Goal: Task Accomplishment & Management: Complete application form

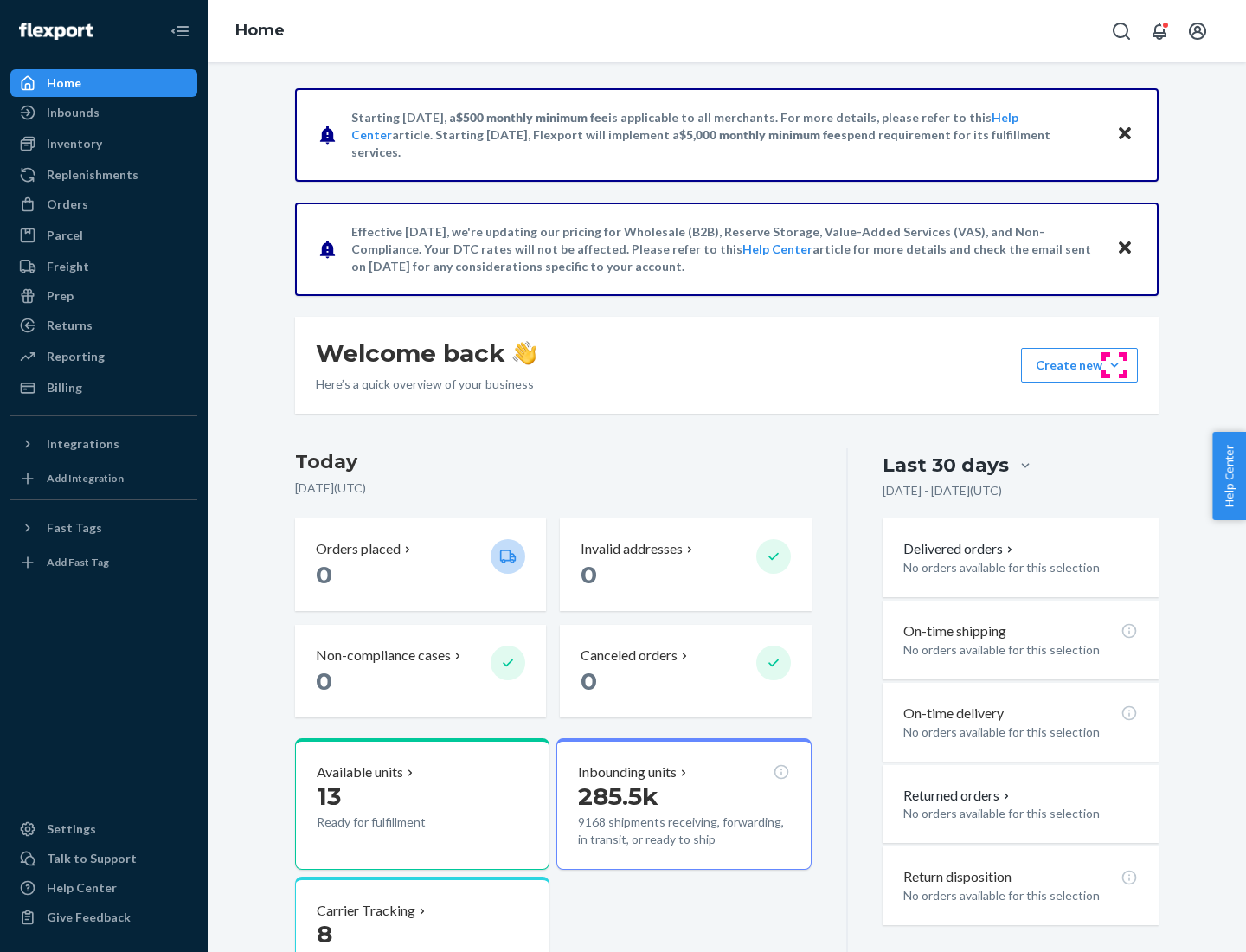
click at [1115, 365] on button "Create new Create new inbound Create new order Create new product" at bounding box center [1080, 365] width 117 height 35
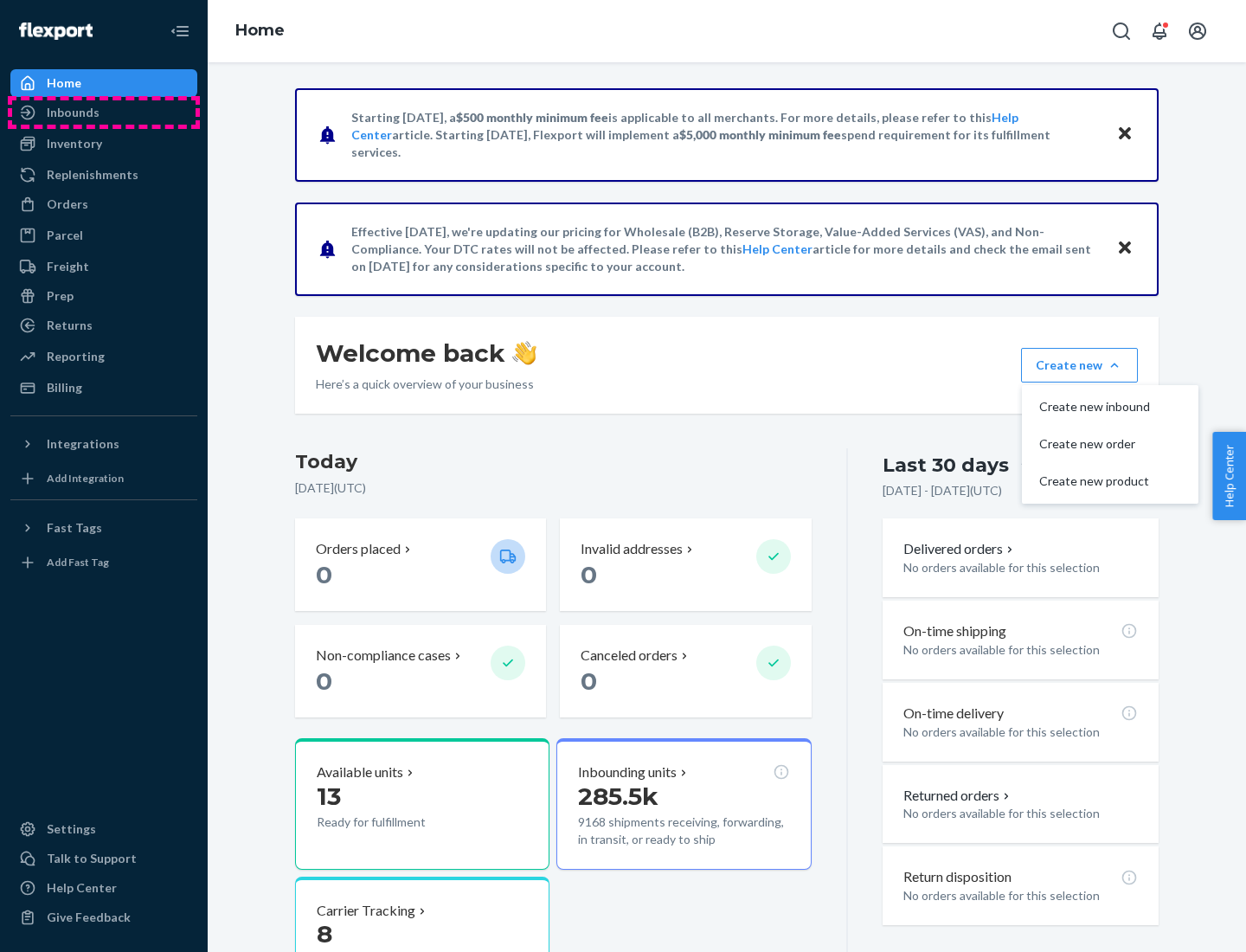
click at [104, 112] on div "Inbounds" at bounding box center [104, 112] width 184 height 24
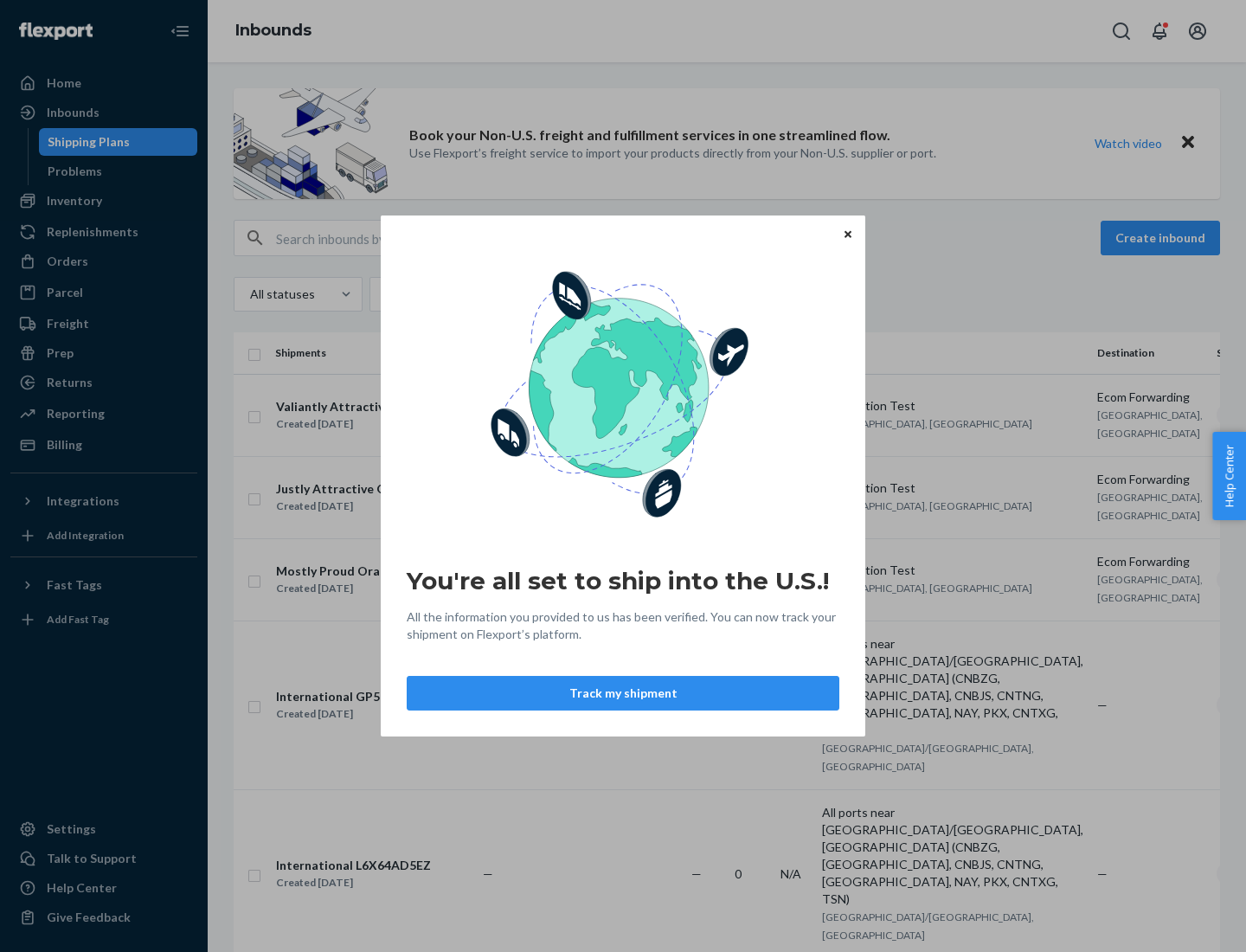
click at [623, 694] on button "Track my shipment" at bounding box center [623, 694] width 433 height 35
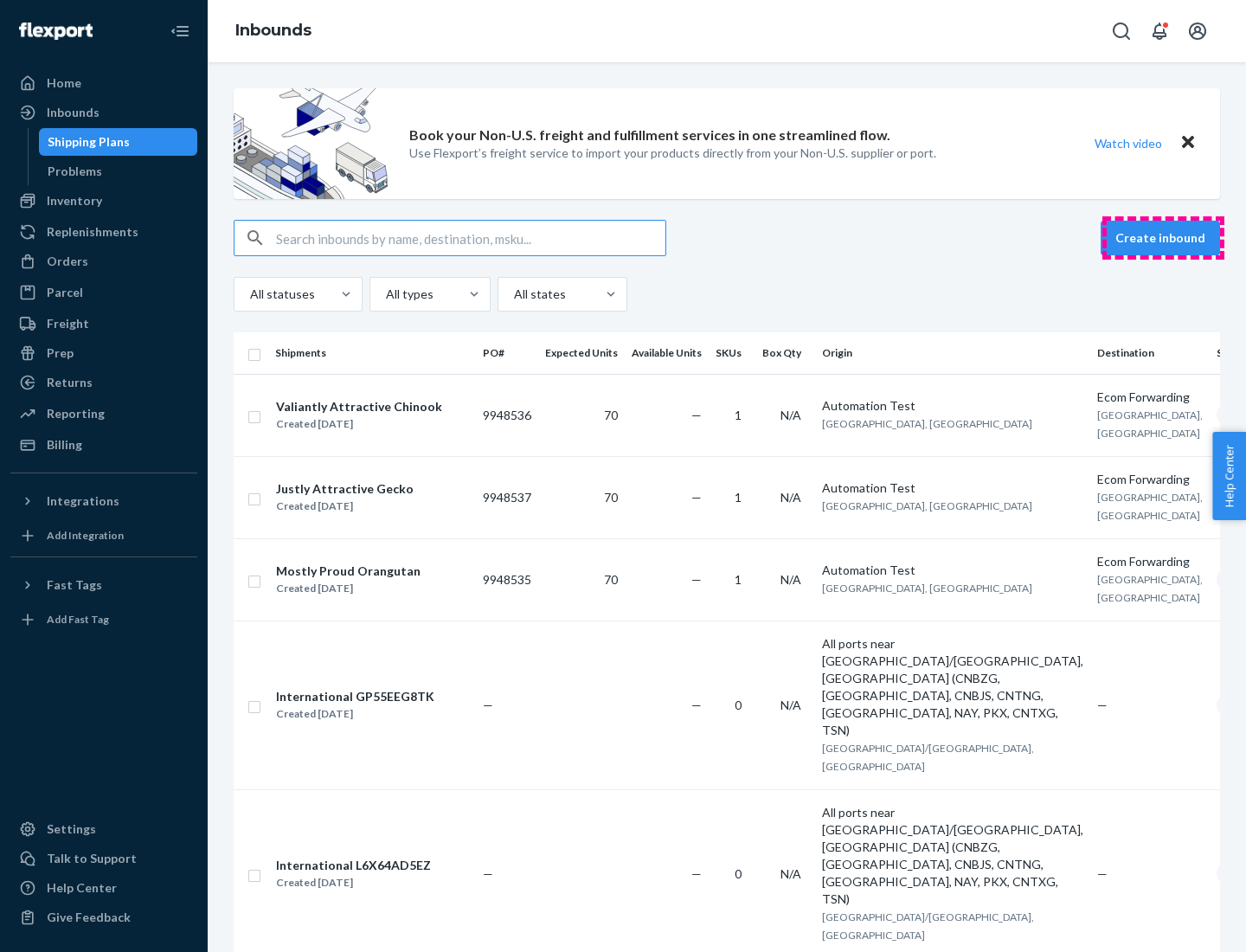
click at [1163, 238] on button "Create inbound" at bounding box center [1160, 238] width 120 height 35
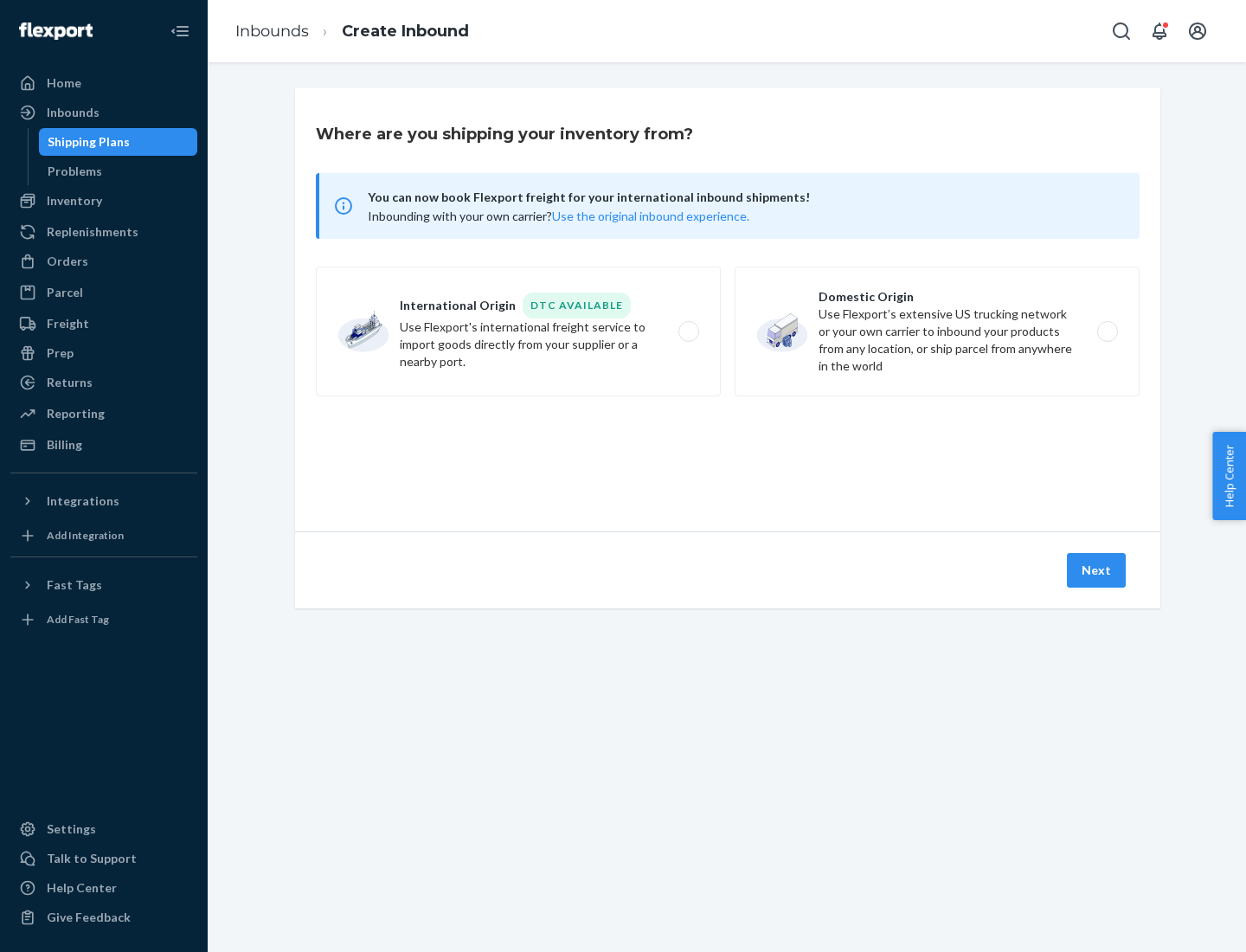
click at [519, 331] on label "International Origin DTC Available Use Flexport's international freight service…" at bounding box center [519, 331] width 405 height 130
click at [688, 331] on input "International Origin DTC Available Use Flexport's international freight service…" at bounding box center [693, 332] width 11 height 11
radio input "true"
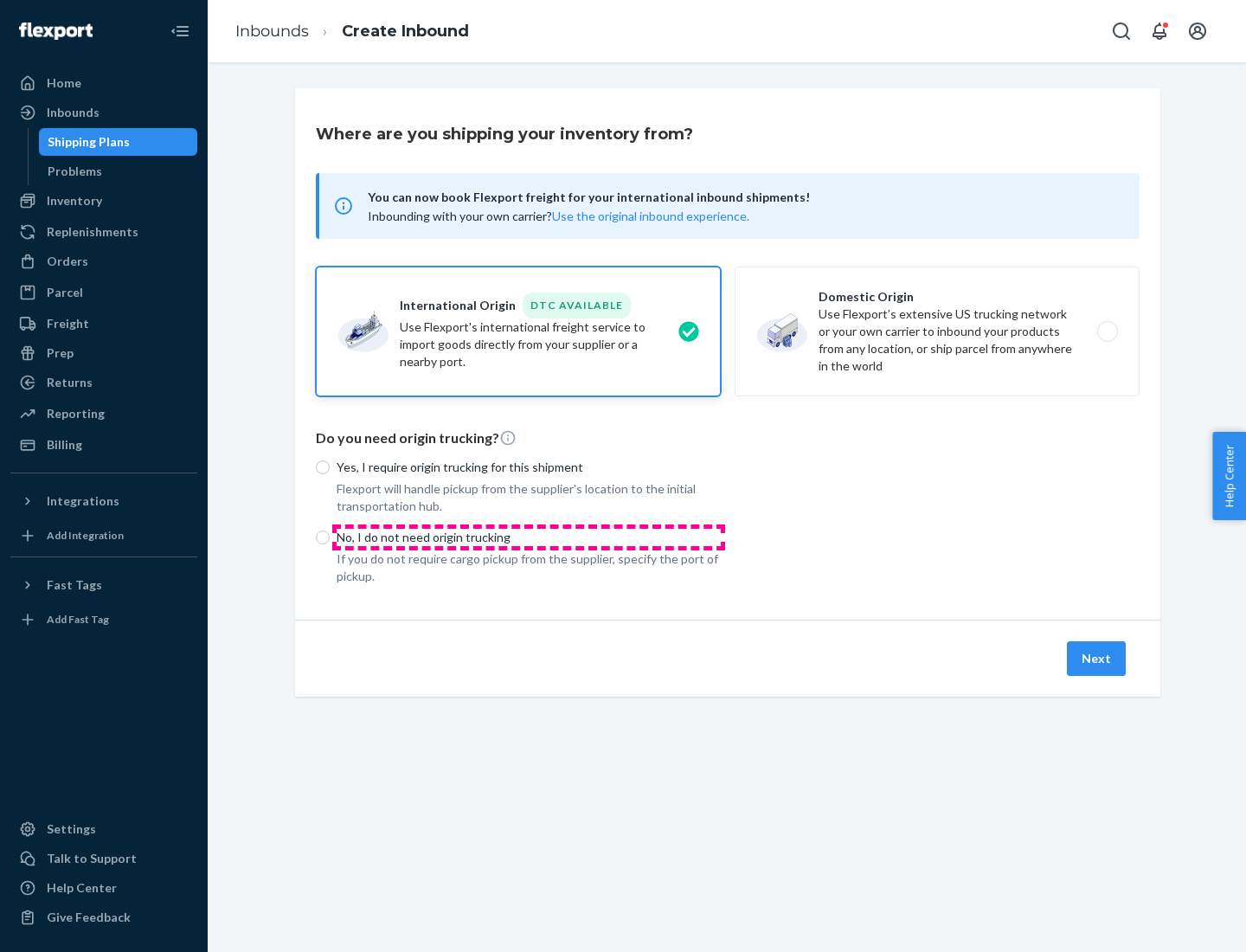
click at [529, 537] on p "No, I do not need origin trucking" at bounding box center [529, 537] width 384 height 17
click at [330, 537] on input "No, I do not need origin trucking" at bounding box center [323, 537] width 14 height 14
radio input "true"
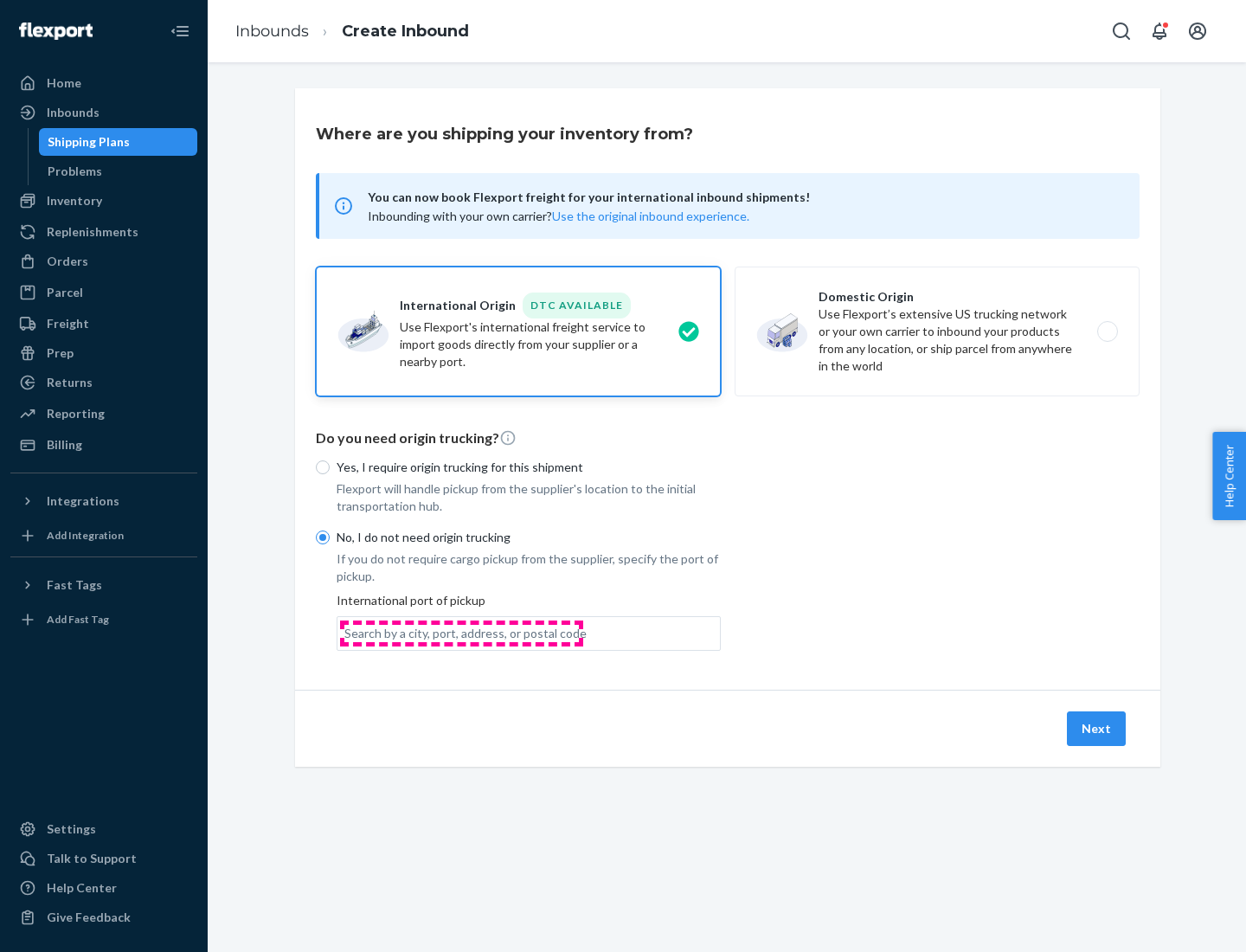
click at [462, 633] on div "Search by a city, port, address, or postal code" at bounding box center [466, 634] width 243 height 17
click at [346, 633] on input "Search by a city, port, address, or postal code" at bounding box center [346, 634] width 2 height 17
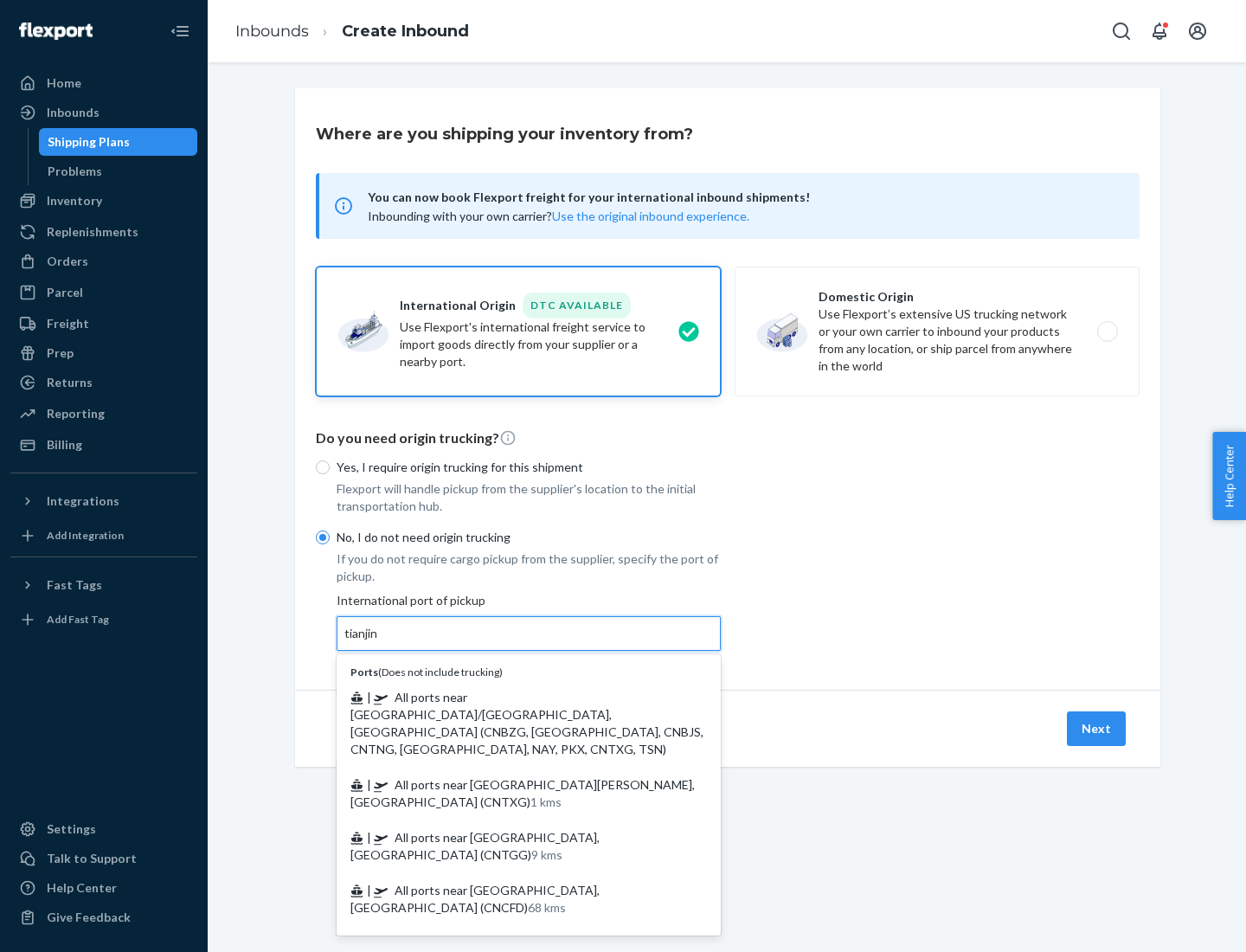
click at [511, 697] on span "| All ports near [GEOGRAPHIC_DATA]/[GEOGRAPHIC_DATA], [GEOGRAPHIC_DATA] (CNBZG,…" at bounding box center [527, 723] width 353 height 66
click at [380, 642] on input "tianjin" at bounding box center [362, 634] width 36 height 17
type input "All ports near [GEOGRAPHIC_DATA]/[GEOGRAPHIC_DATA], [GEOGRAPHIC_DATA] (CNBZG, […"
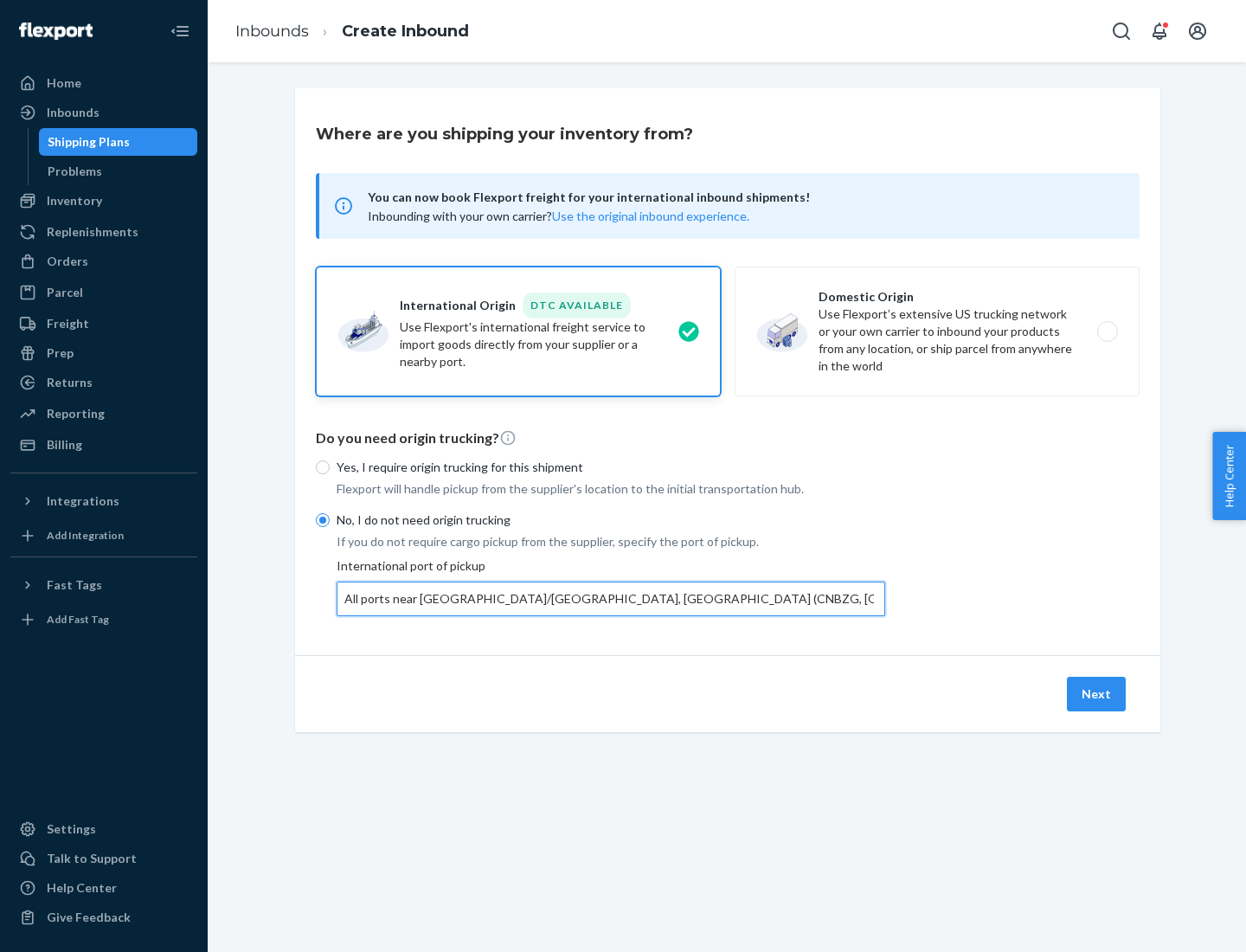
click at [1097, 694] on button "Next" at bounding box center [1096, 694] width 59 height 35
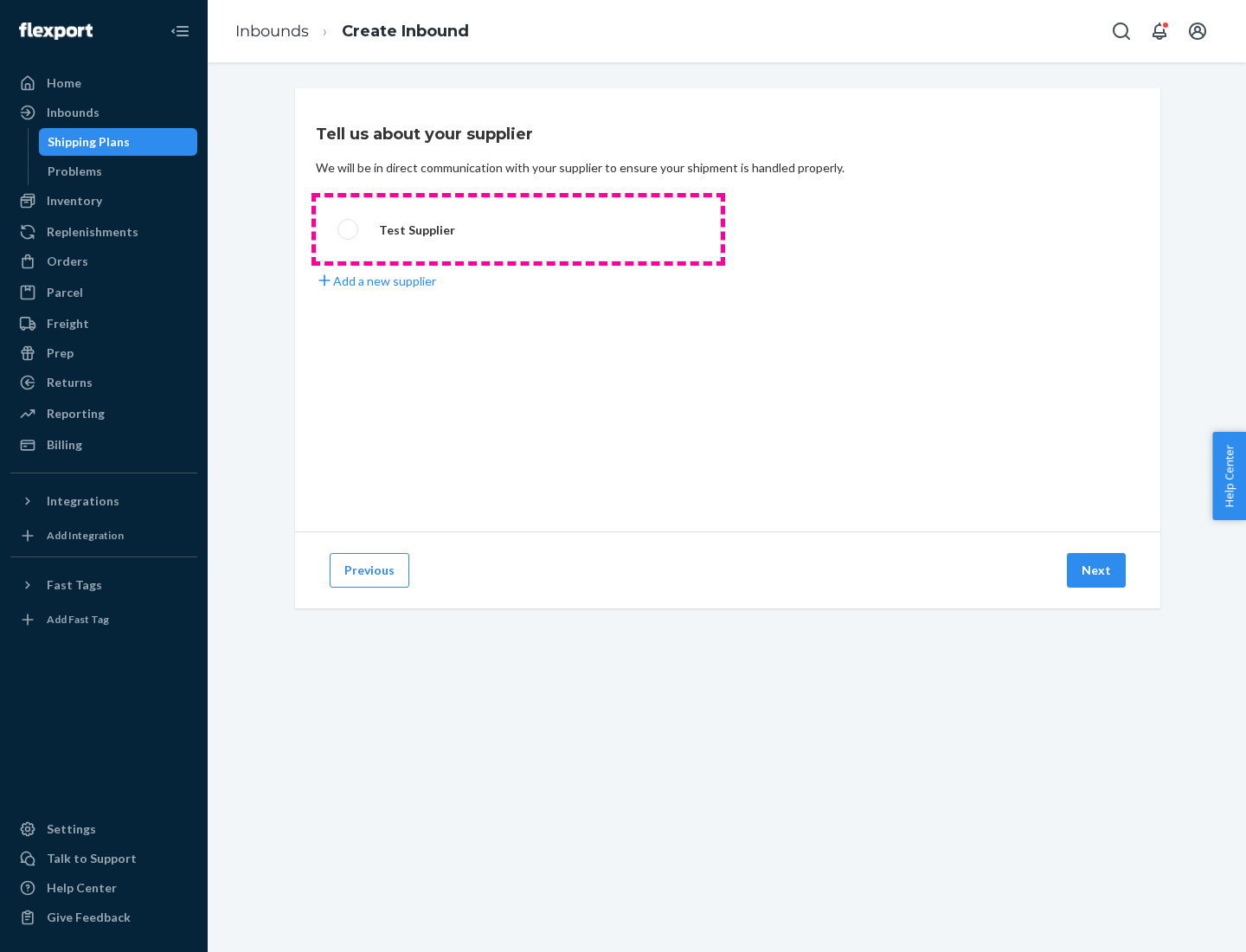
click at [519, 229] on label "Test Supplier" at bounding box center [519, 230] width 405 height 64
click at [349, 229] on input "Test Supplier" at bounding box center [343, 230] width 11 height 11
radio input "true"
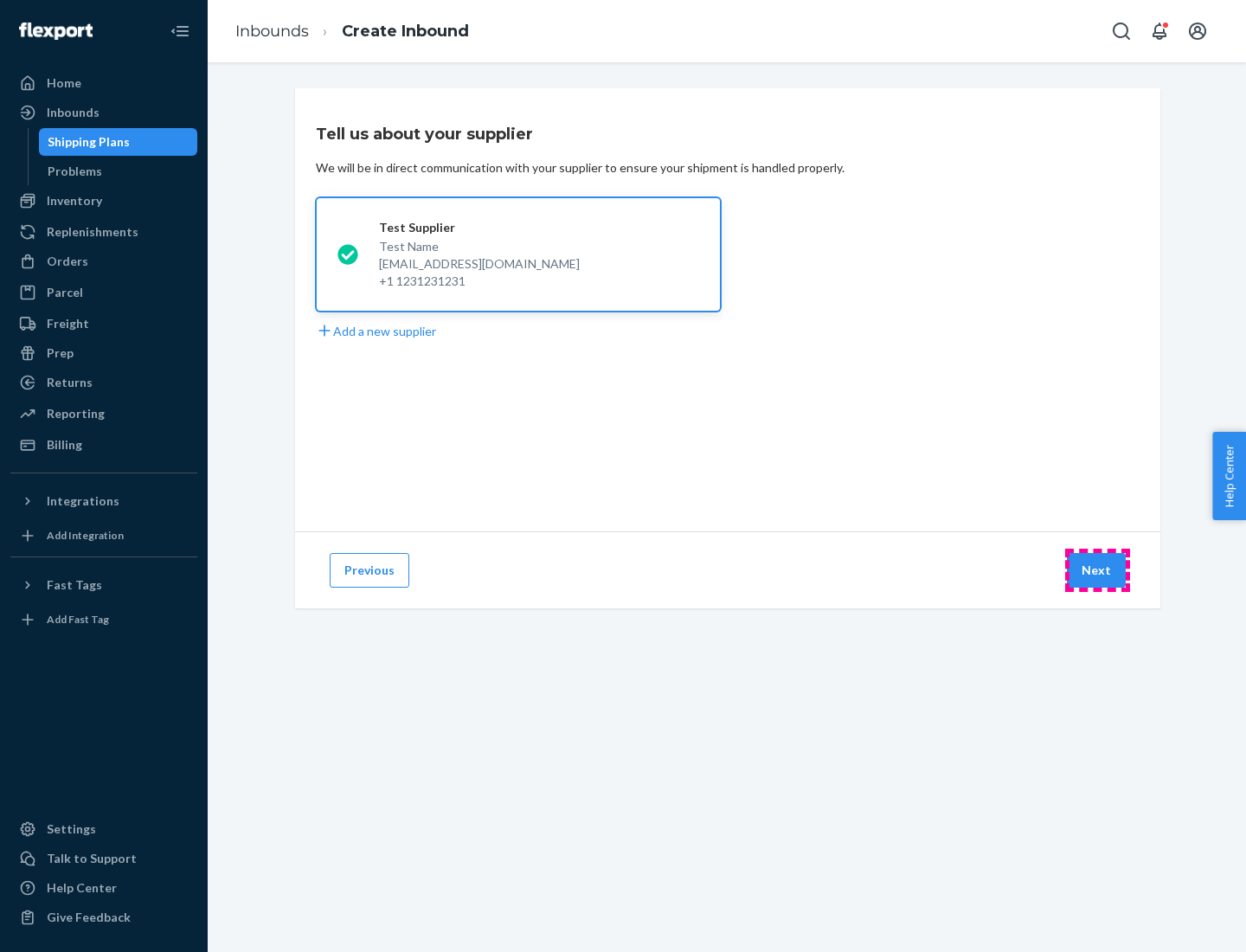
click at [1097, 570] on button "Next" at bounding box center [1096, 570] width 59 height 35
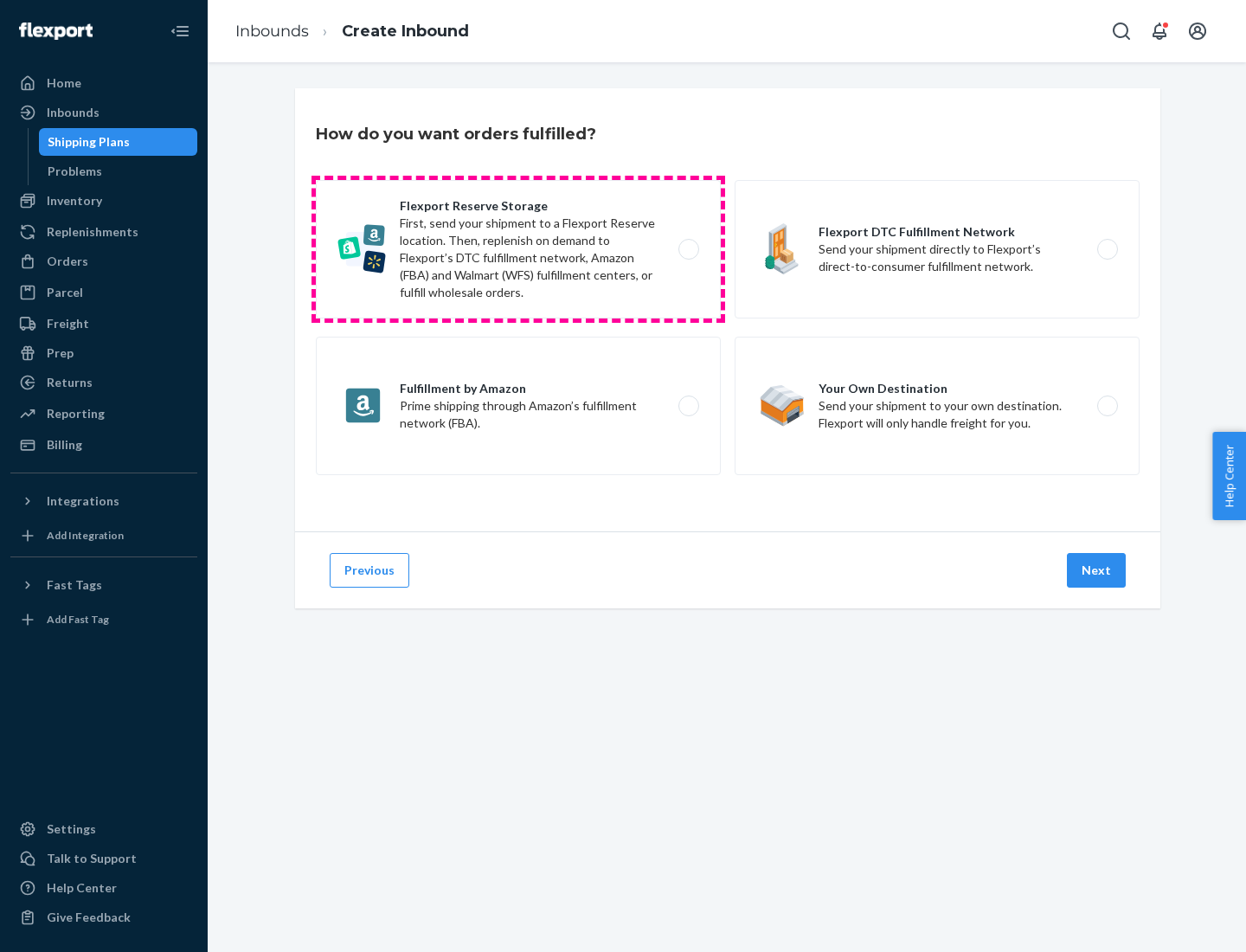
click at [519, 249] on label "Flexport Reserve Storage First, send your shipment to a Flexport Reserve locati…" at bounding box center [519, 249] width 405 height 139
click at [688, 249] on input "Flexport Reserve Storage First, send your shipment to a Flexport Reserve locati…" at bounding box center [693, 249] width 11 height 11
radio input "true"
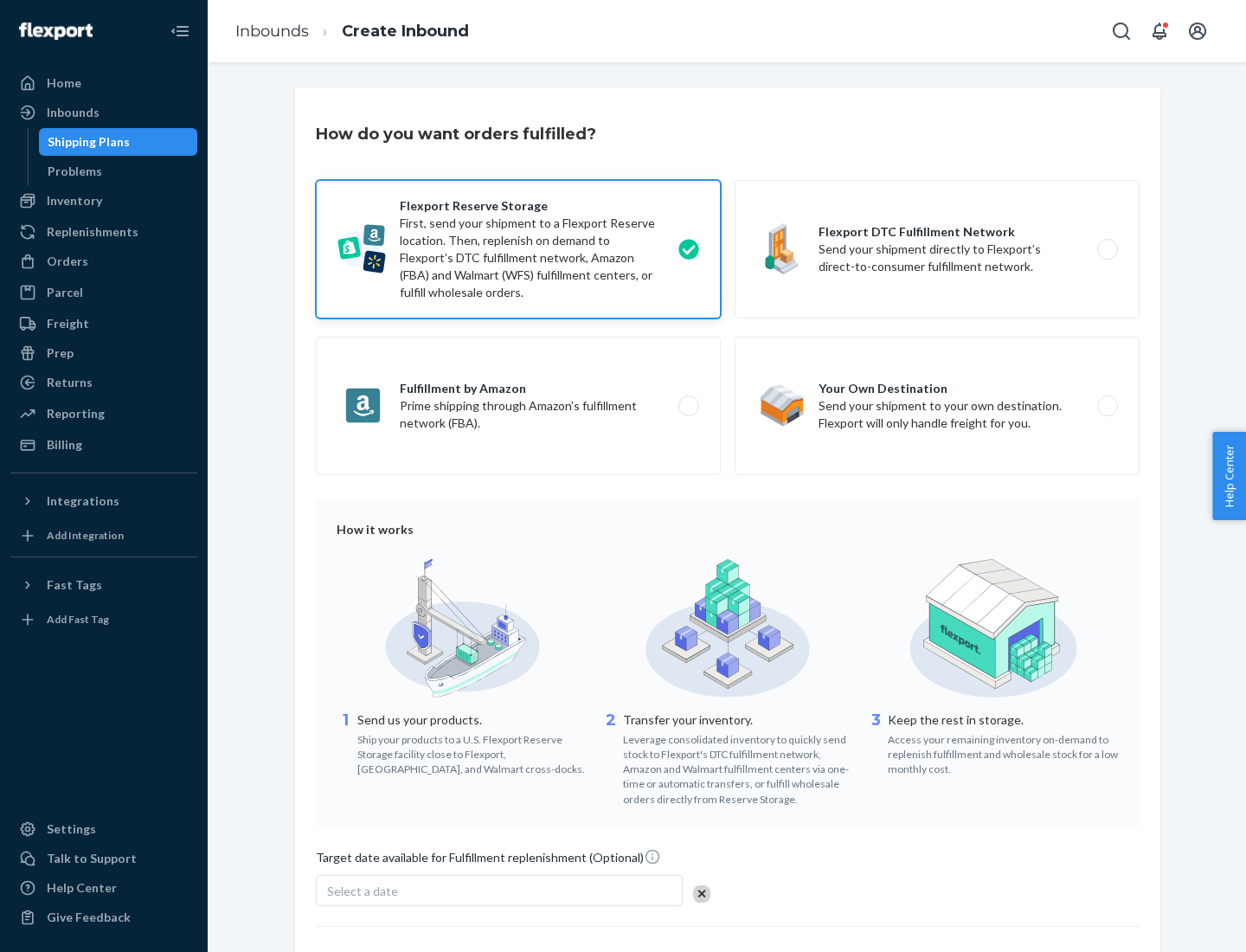
scroll to position [142, 0]
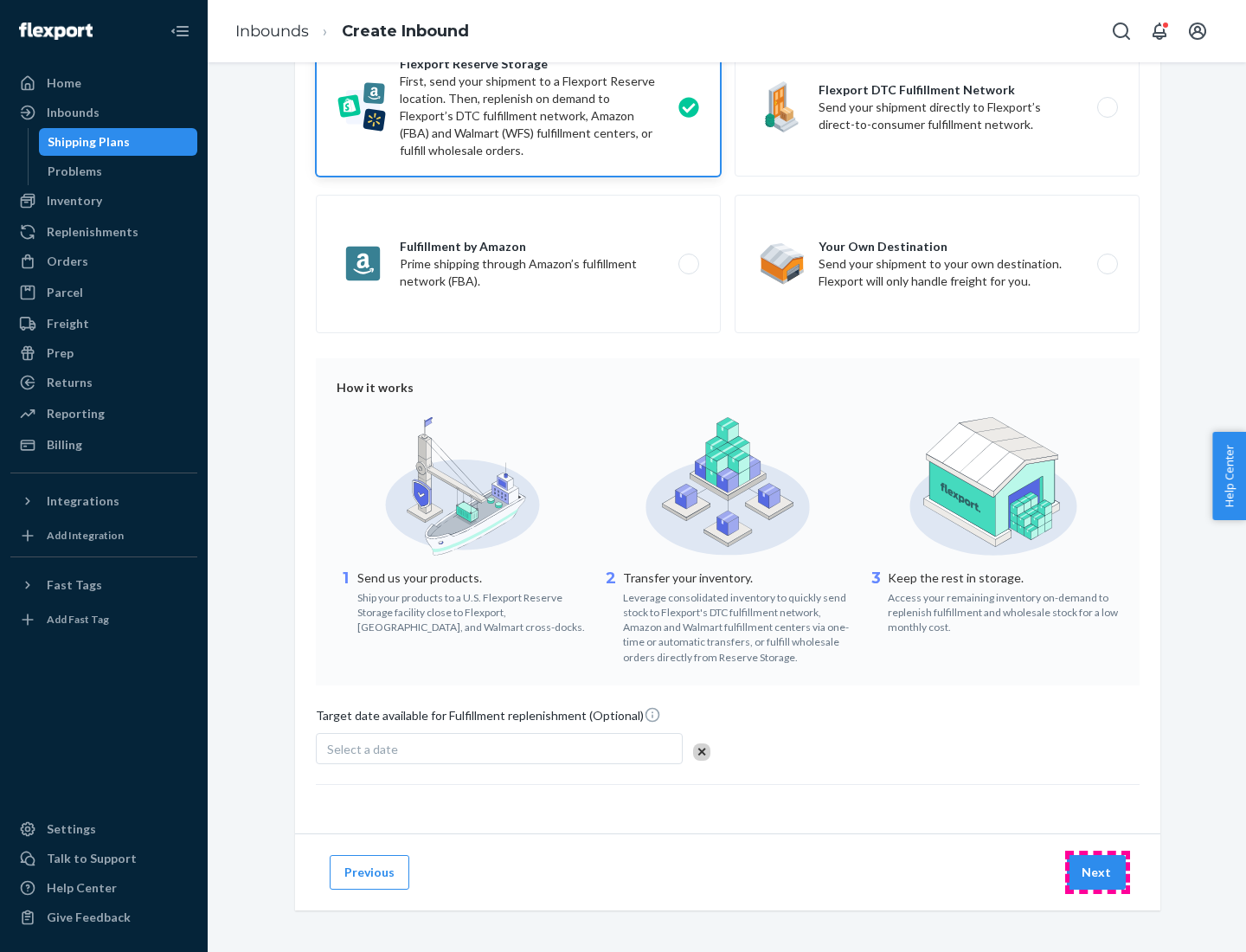
click at [1097, 872] on button "Next" at bounding box center [1096, 873] width 59 height 35
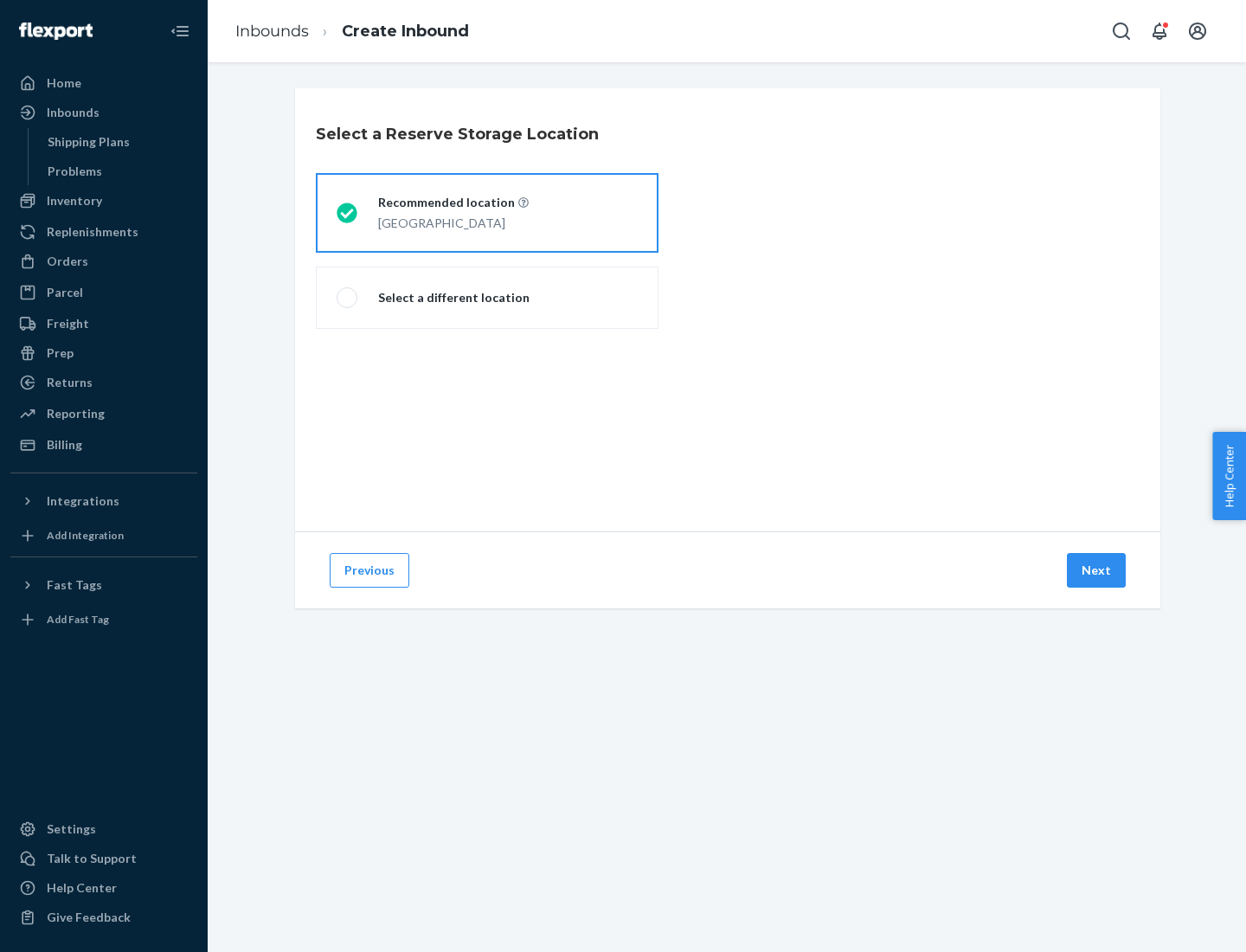
click at [487, 213] on div "[GEOGRAPHIC_DATA]" at bounding box center [453, 222] width 151 height 21
click at [348, 213] on input "Recommended location [GEOGRAPHIC_DATA]" at bounding box center [342, 213] width 11 height 11
click at [1097, 570] on button "Next" at bounding box center [1096, 570] width 59 height 35
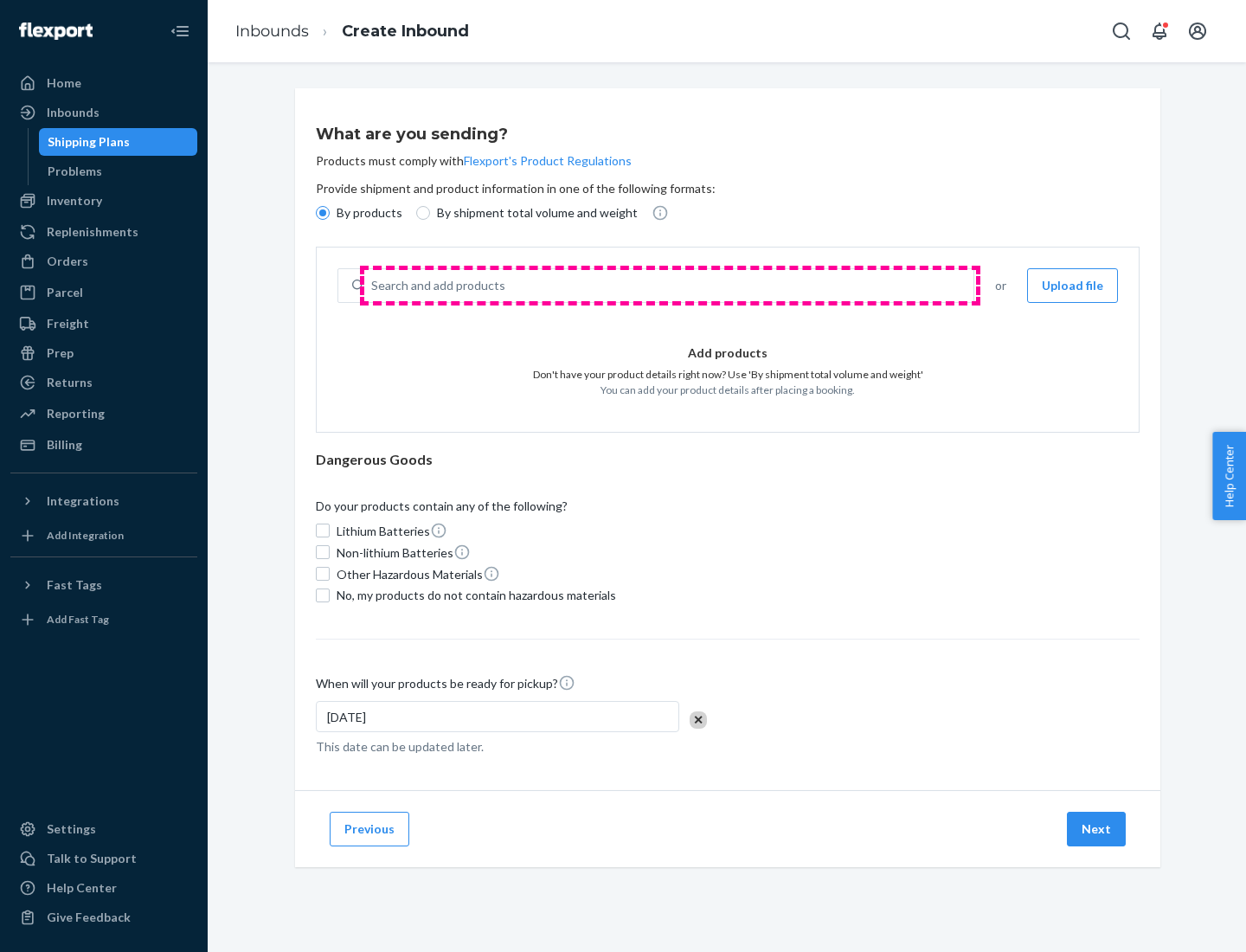
click at [669, 286] on div "Search and add products" at bounding box center [669, 286] width 610 height 31
click at [373, 286] on input "Search and add products" at bounding box center [372, 285] width 2 height 17
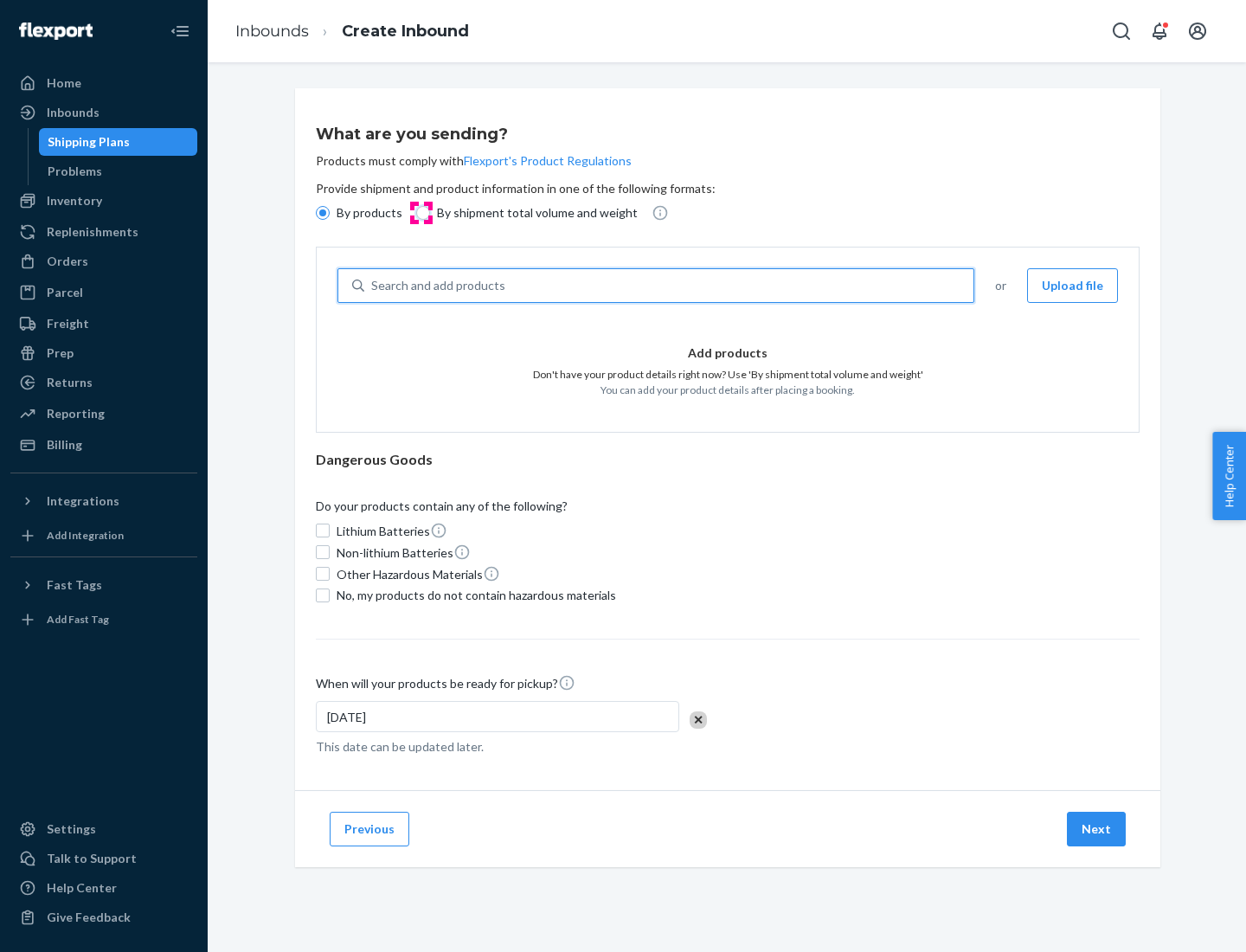
click at [420, 213] on input "By shipment total volume and weight" at bounding box center [423, 212] width 14 height 14
radio input "true"
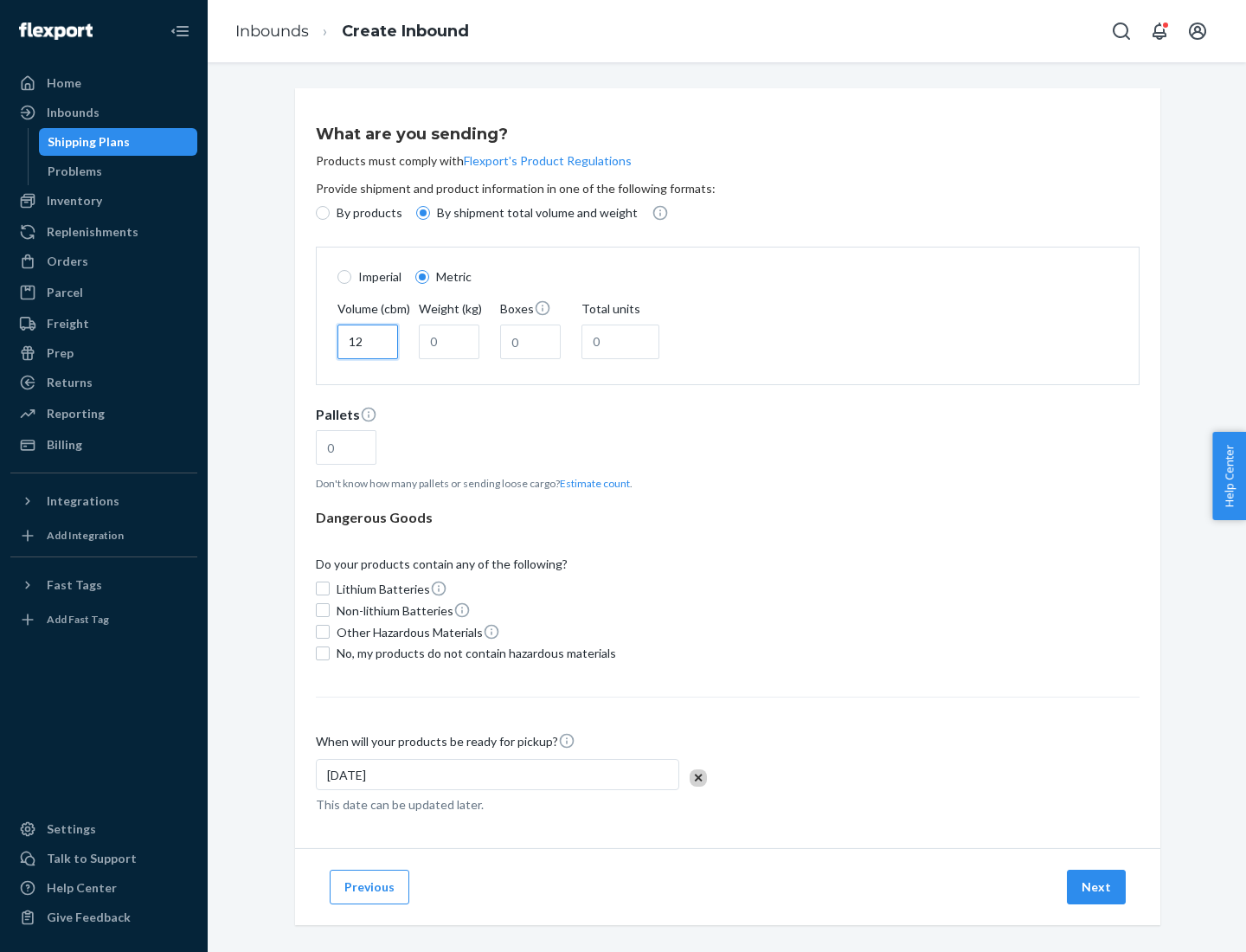
type input "12"
type input "22"
type input "222"
type input "121"
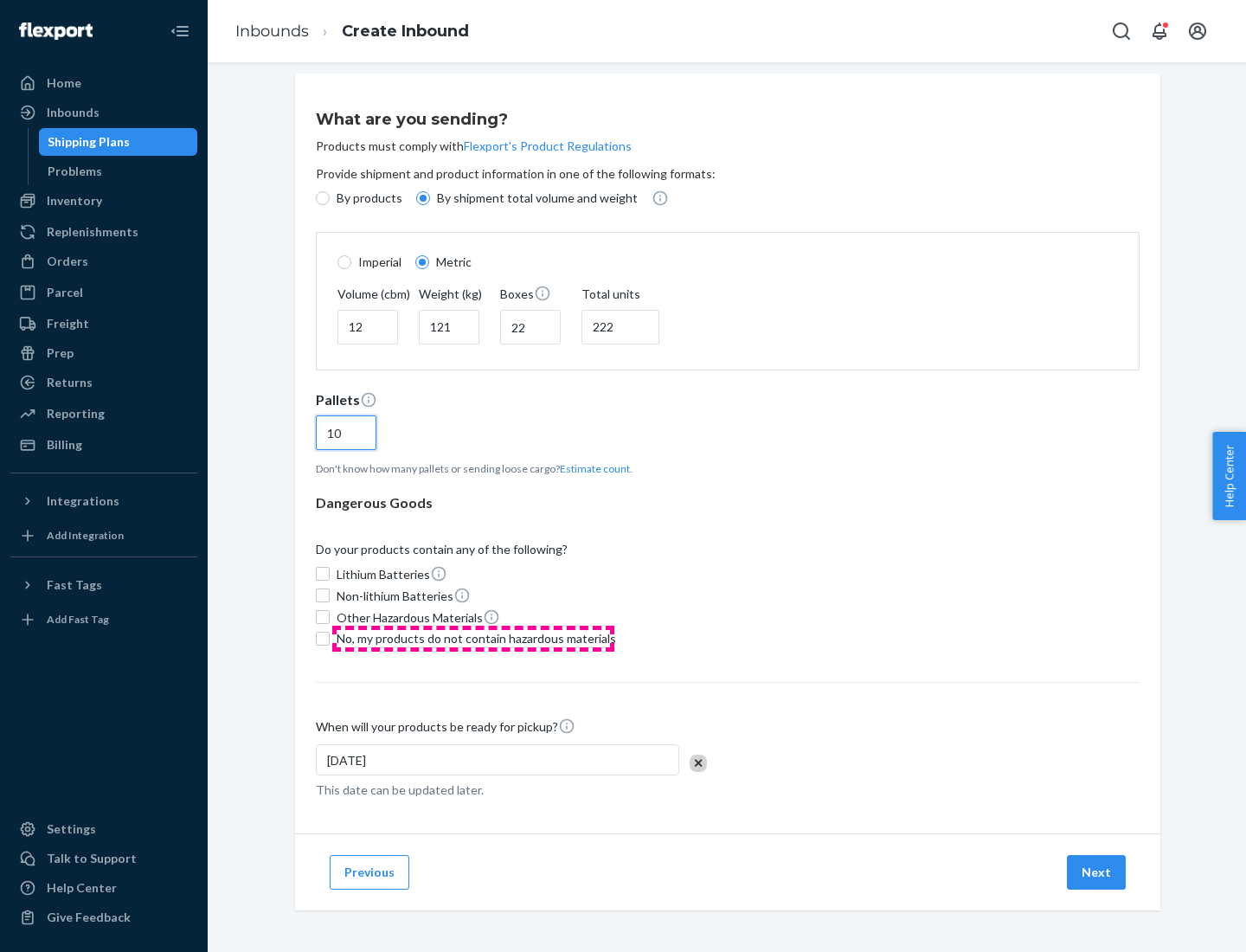
type input "10"
click at [474, 638] on span "No, my products do not contain hazardous materials" at bounding box center [476, 638] width 280 height 17
click at [330, 638] on input "No, my products do not contain hazardous materials" at bounding box center [323, 638] width 14 height 14
checkbox input "true"
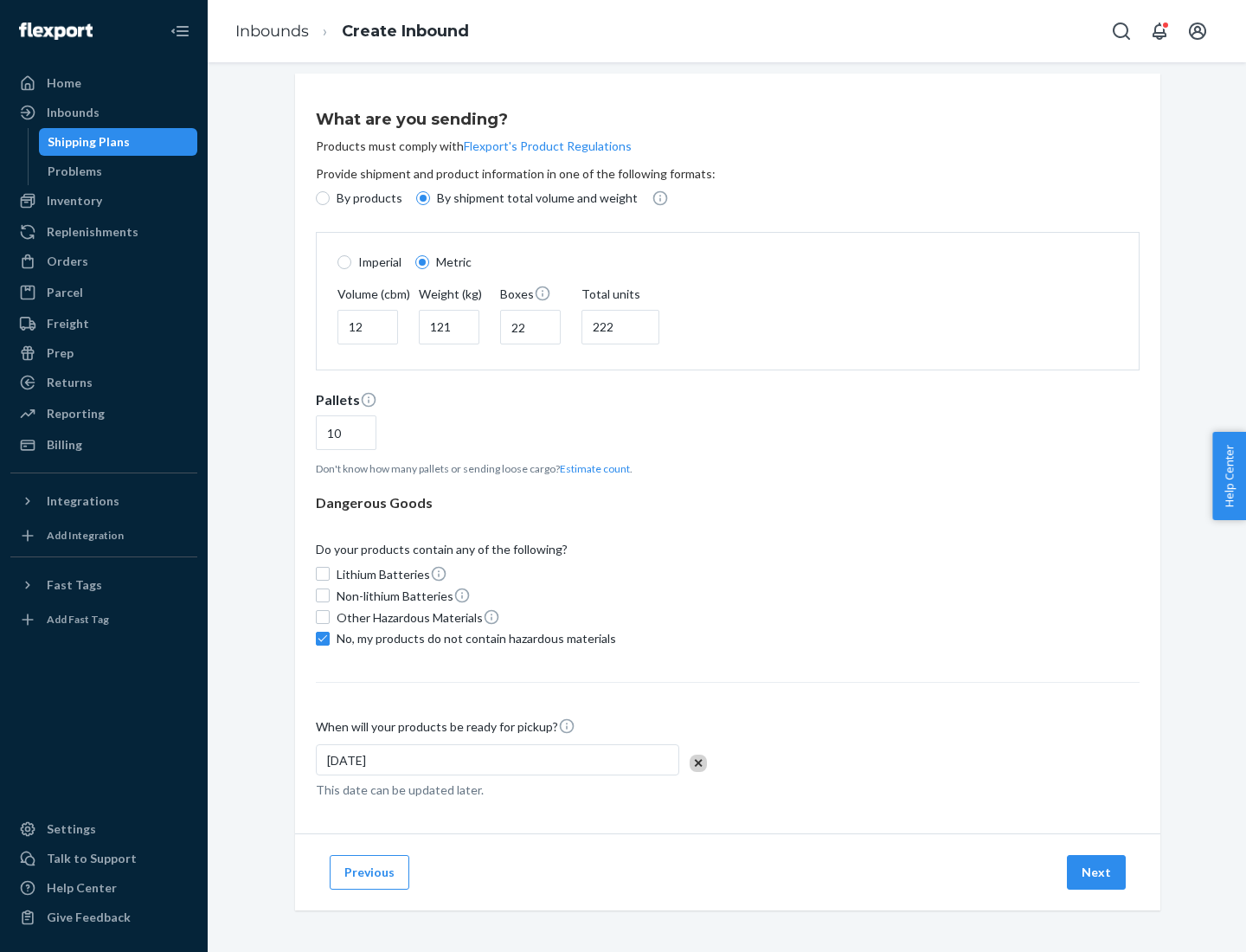
click at [1097, 872] on button "Next" at bounding box center [1096, 873] width 59 height 35
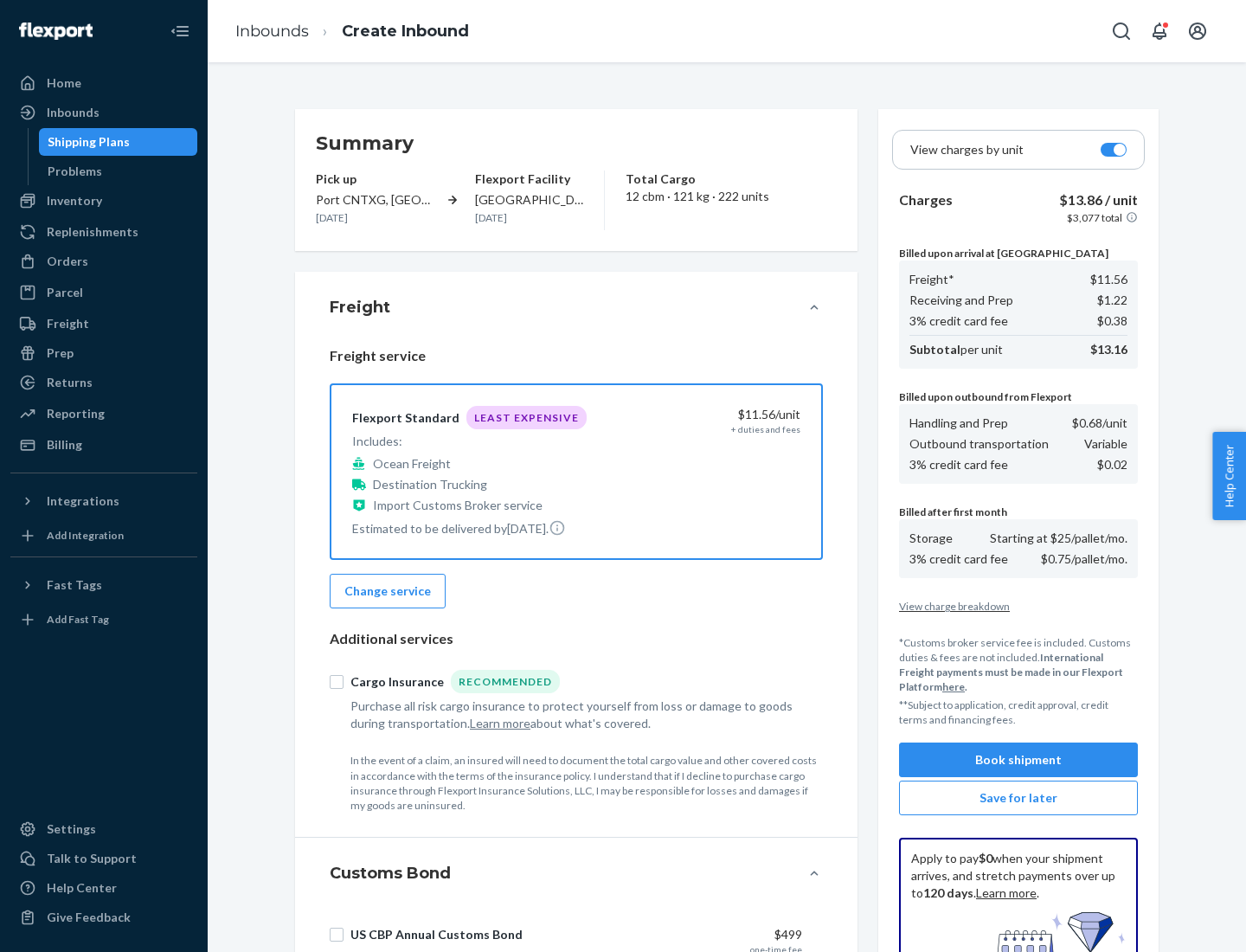
scroll to position [253, 0]
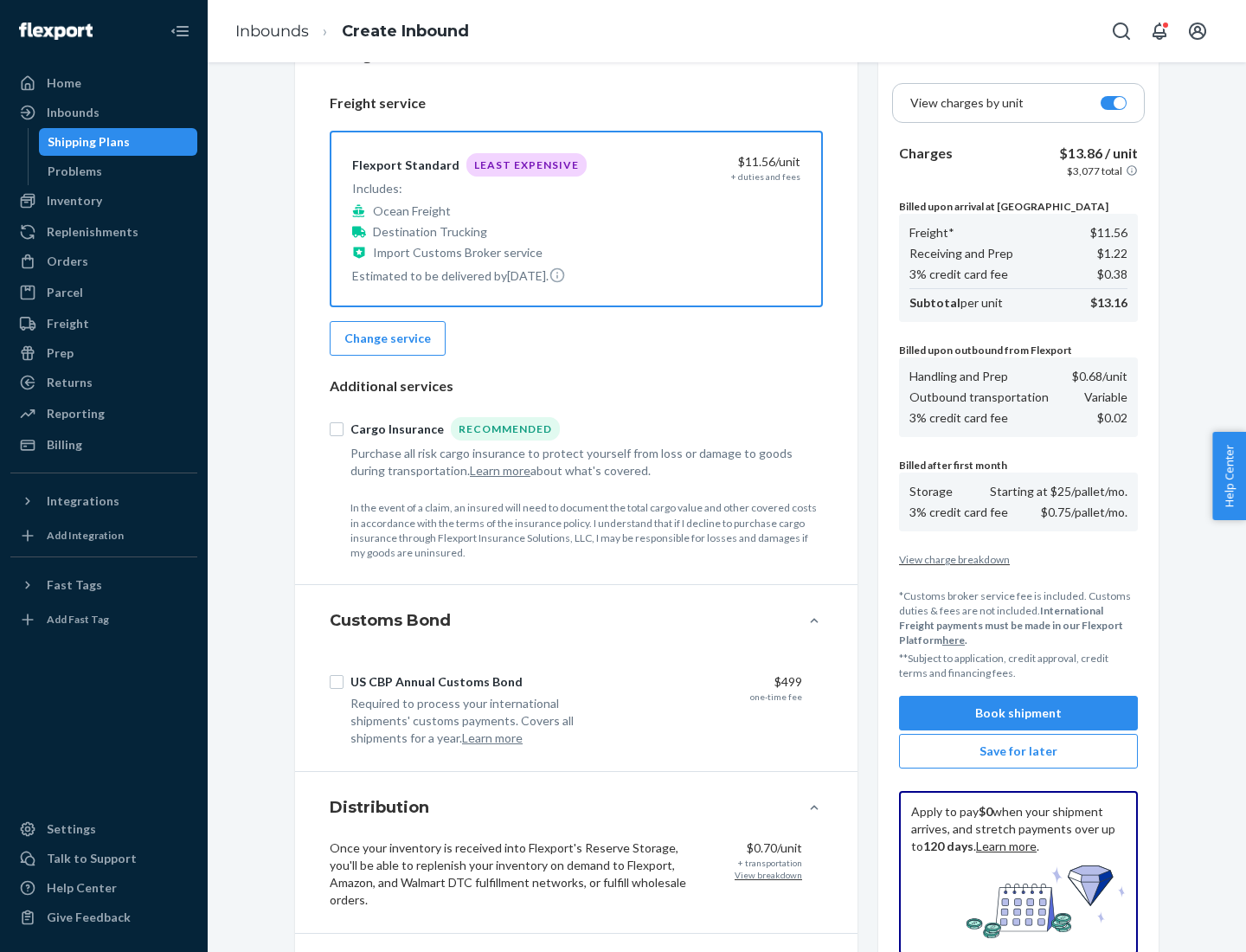
click at [1019, 714] on button "Book shipment" at bounding box center [1019, 714] width 239 height 35
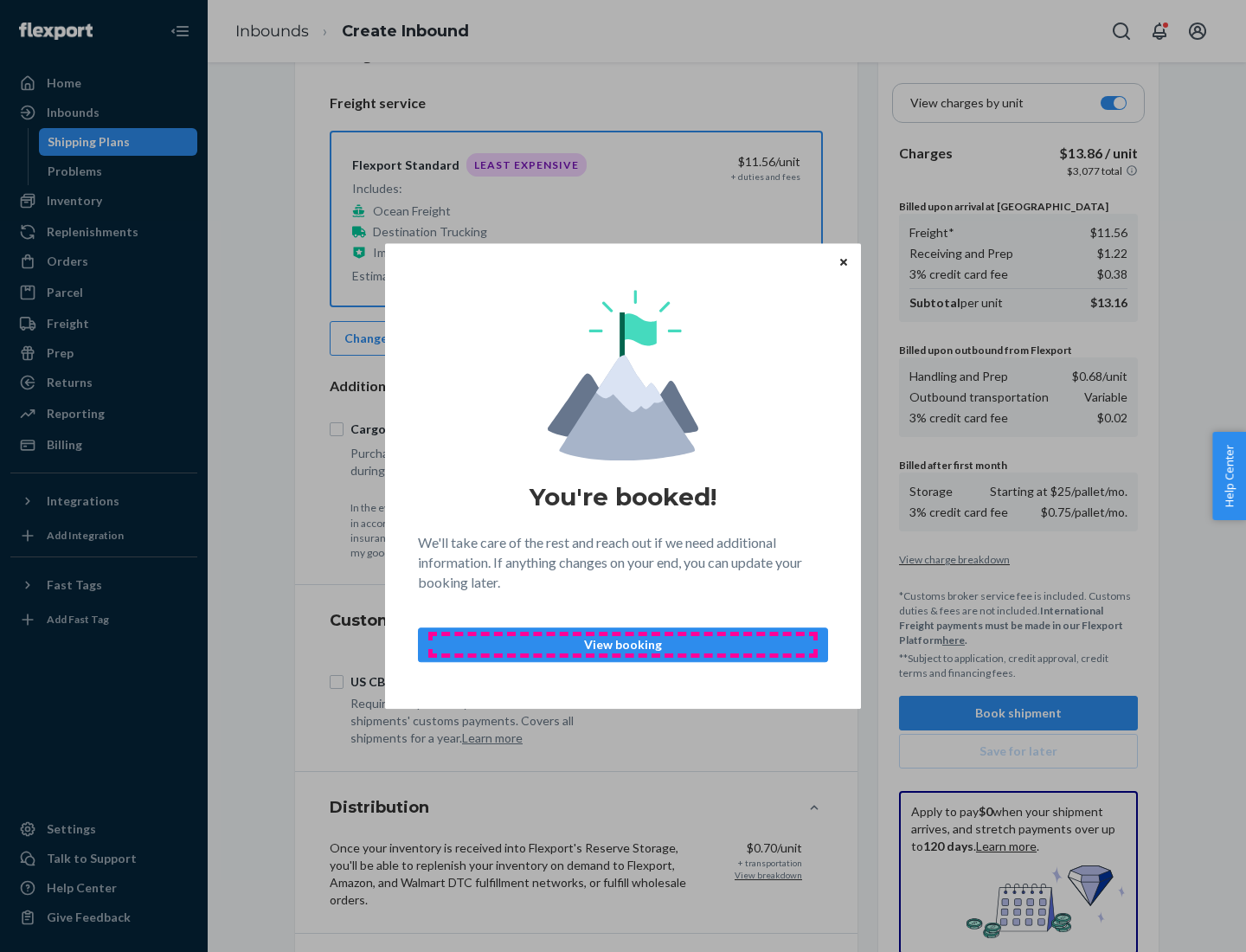
click at [623, 644] on p "View booking" at bounding box center [623, 645] width 381 height 17
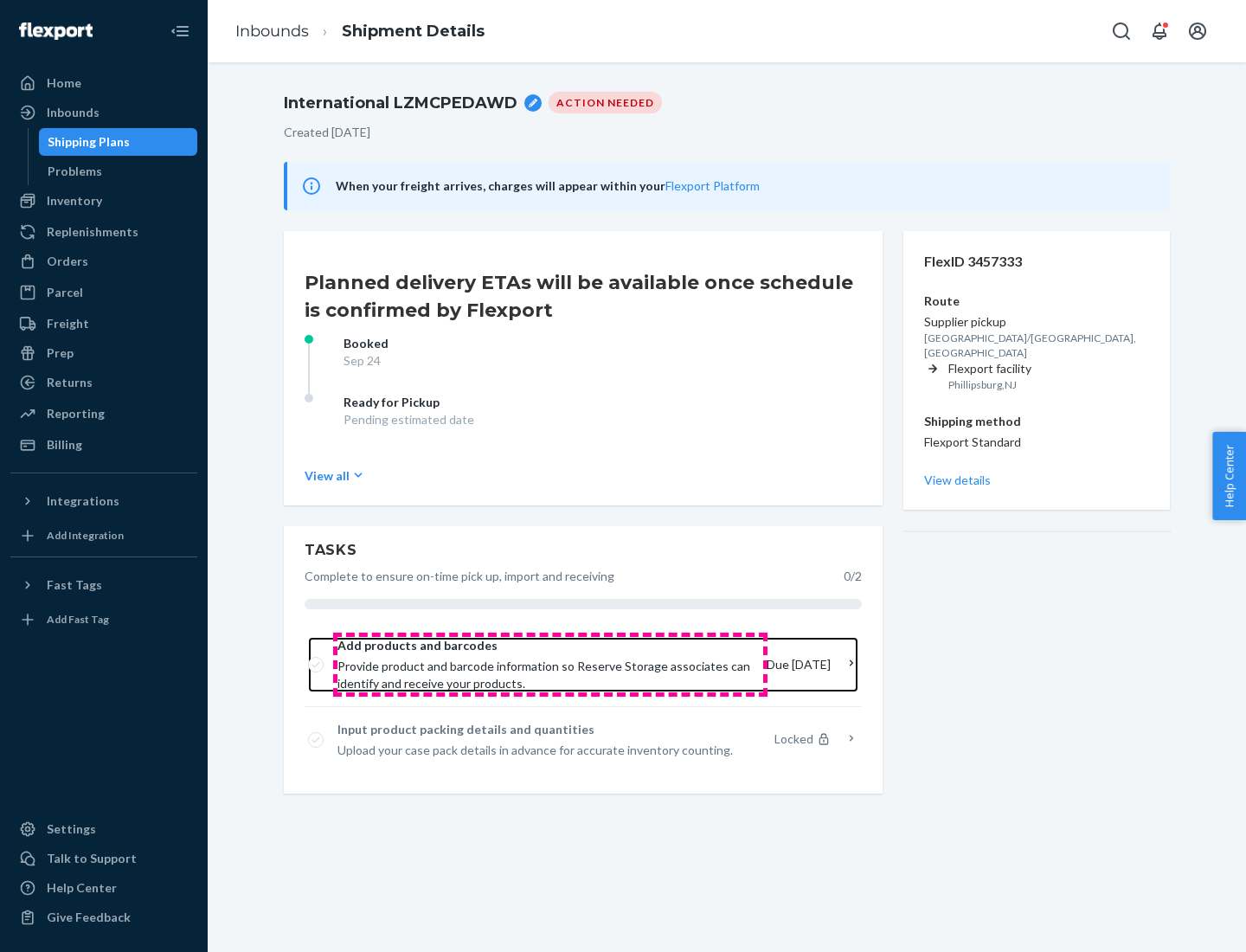
click at [550, 665] on span "Provide product and barcode information so Reserve Storage associates can ident…" at bounding box center [545, 675] width 416 height 35
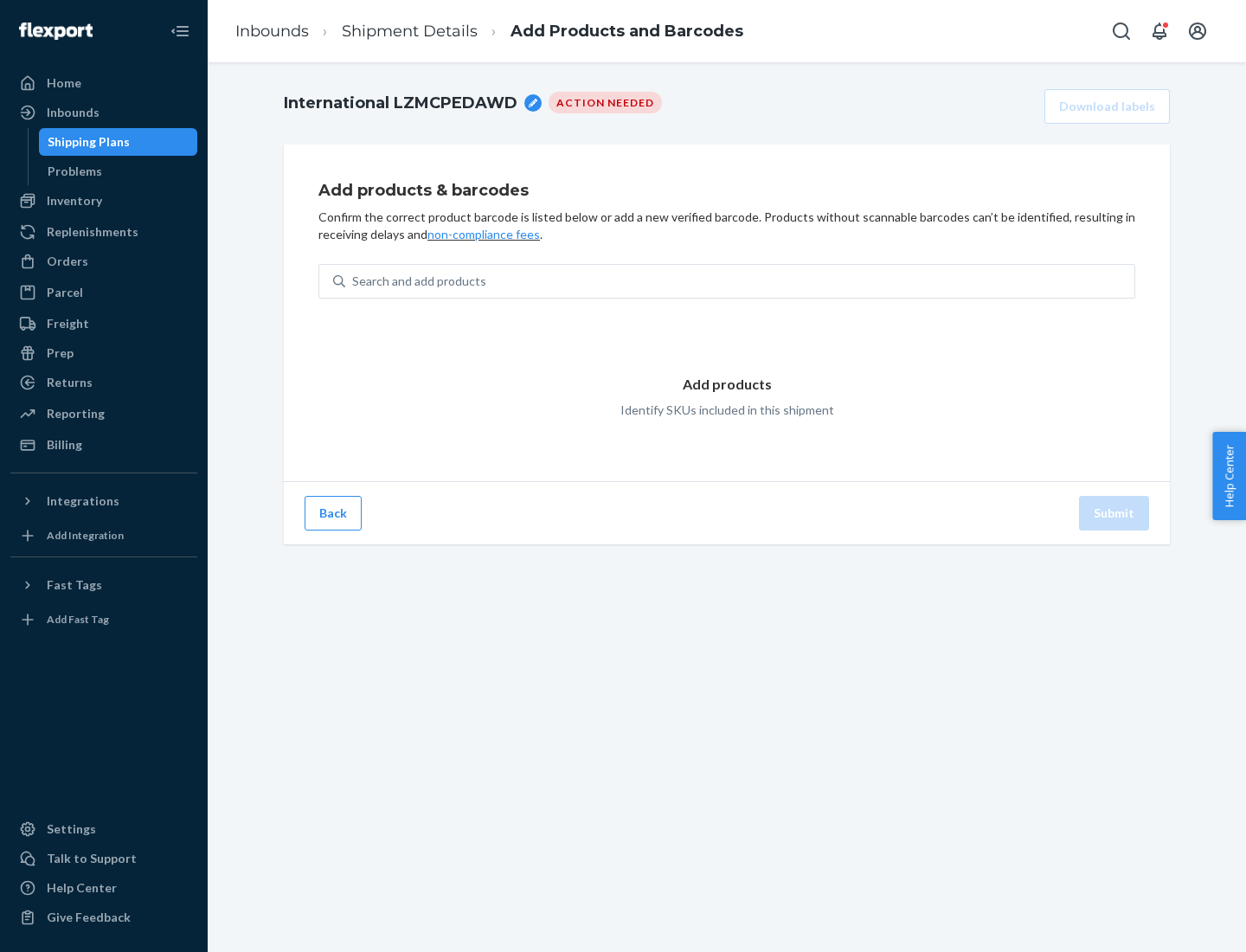
click at [740, 281] on div "Search and add products" at bounding box center [740, 281] width 789 height 31
click at [354, 281] on input "Search and add products" at bounding box center [353, 281] width 2 height 17
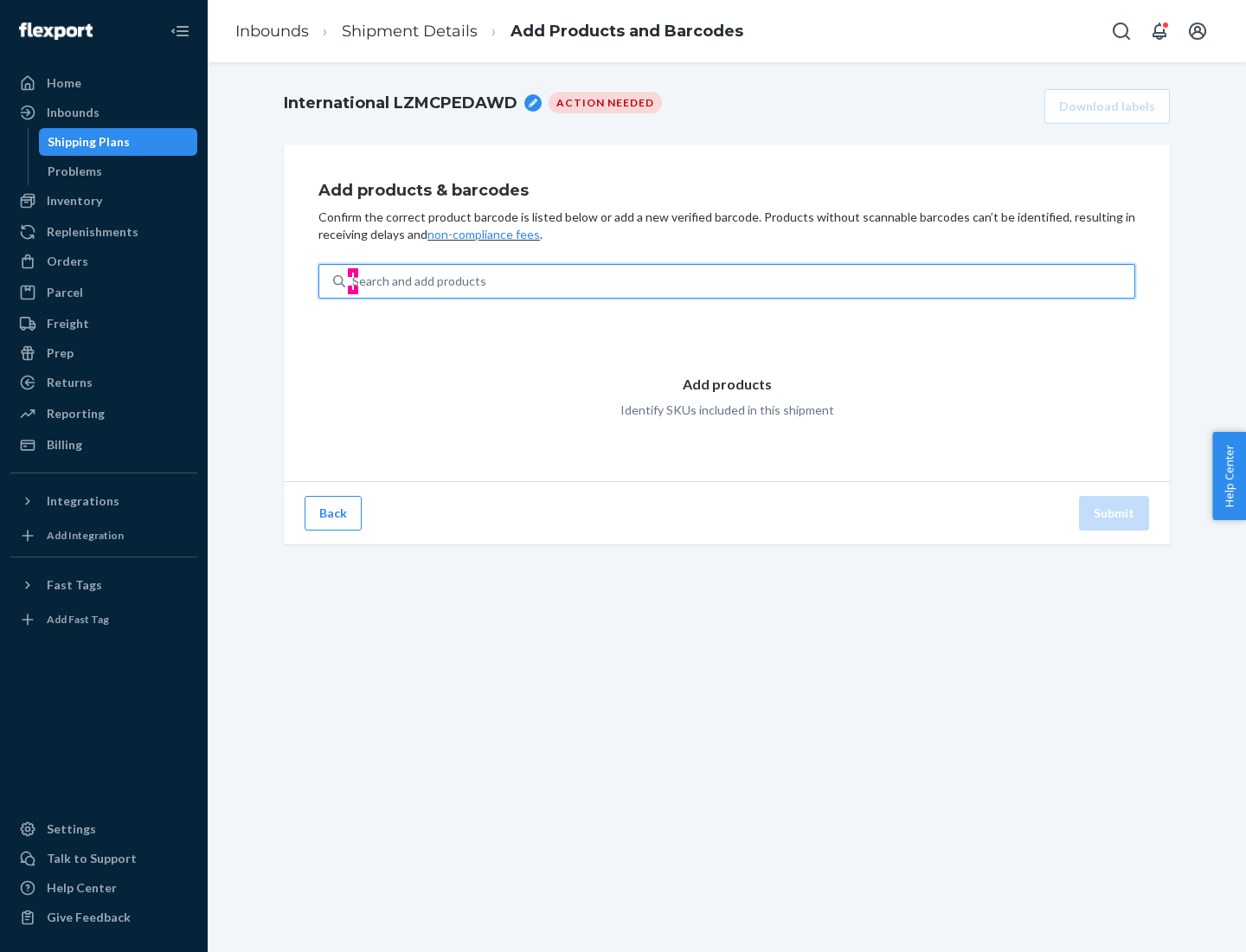
type input "test"
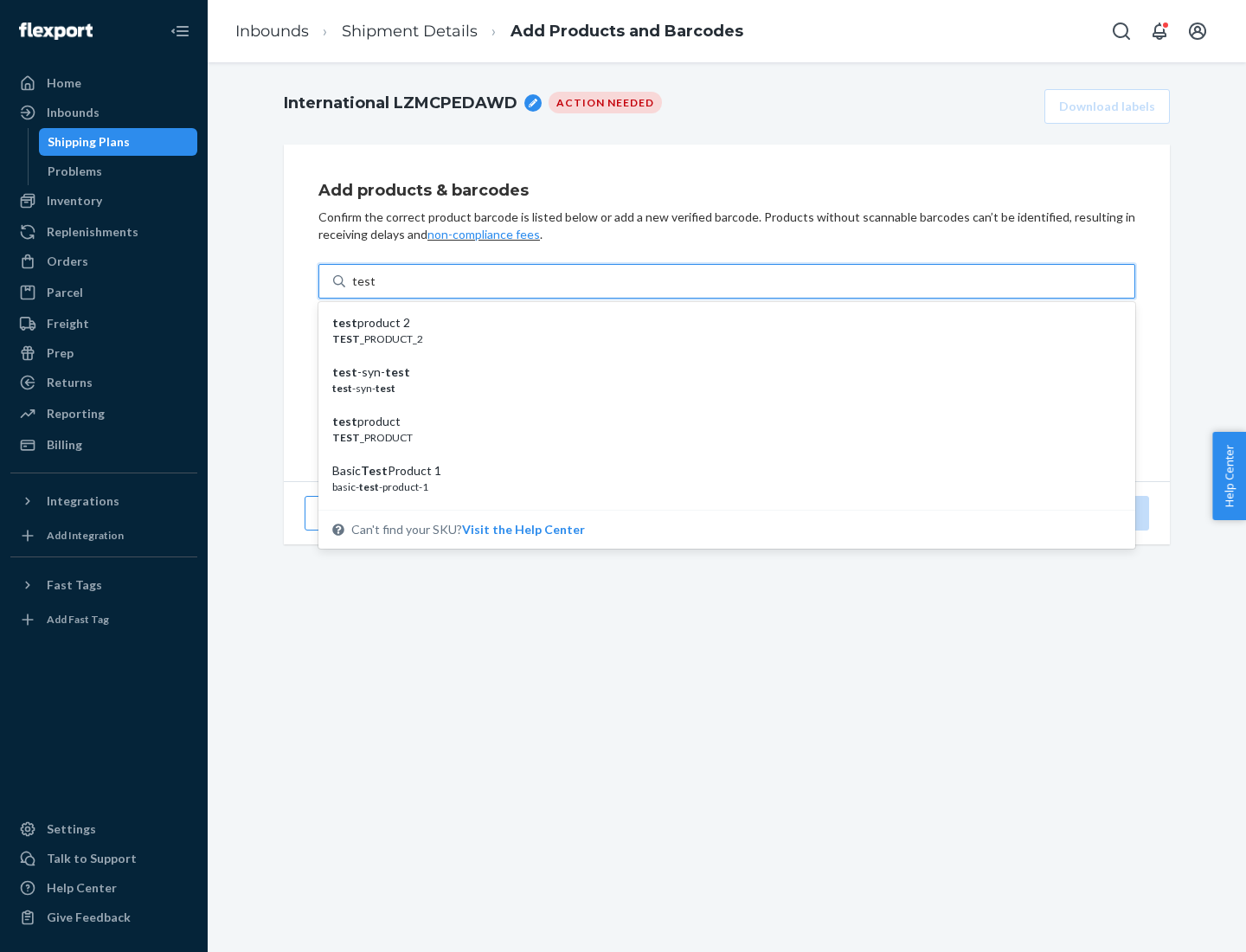
scroll to position [65, 0]
click at [720, 406] on div "Basic Test Product 1" at bounding box center [719, 406] width 775 height 17
click at [375, 290] on input "test" at bounding box center [363, 281] width 22 height 17
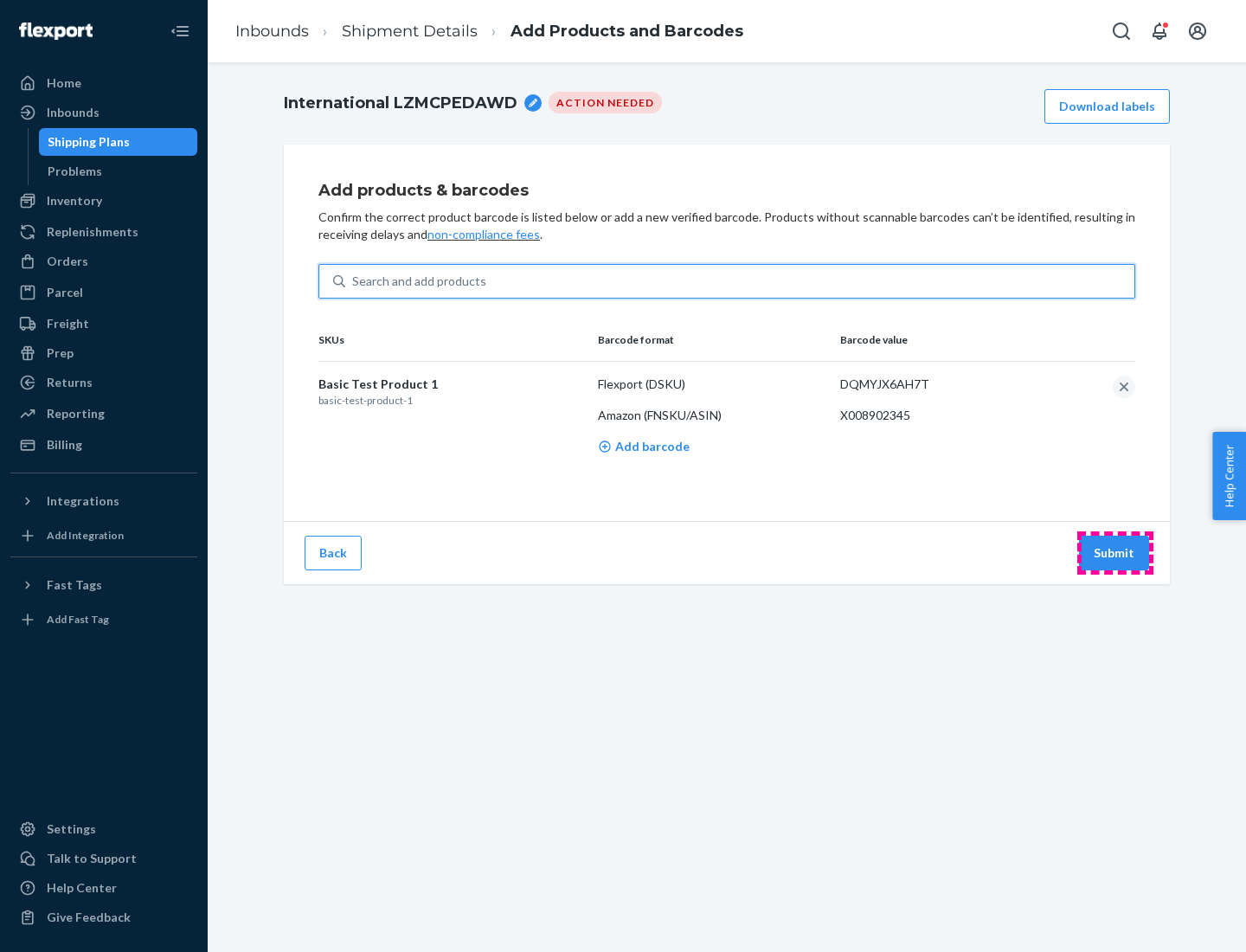
click at [1115, 552] on button "Submit" at bounding box center [1115, 554] width 70 height 35
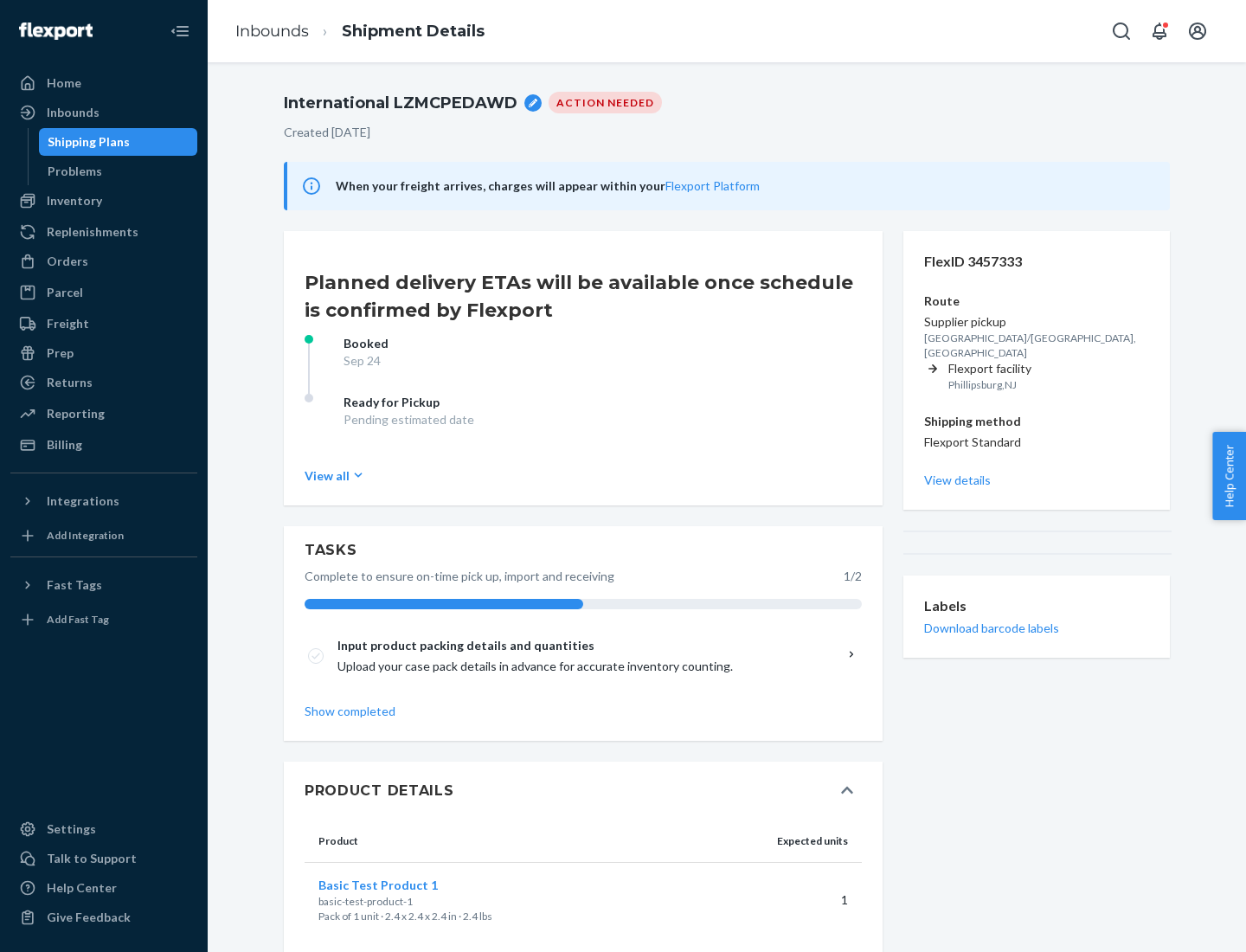
scroll to position [30, 0]
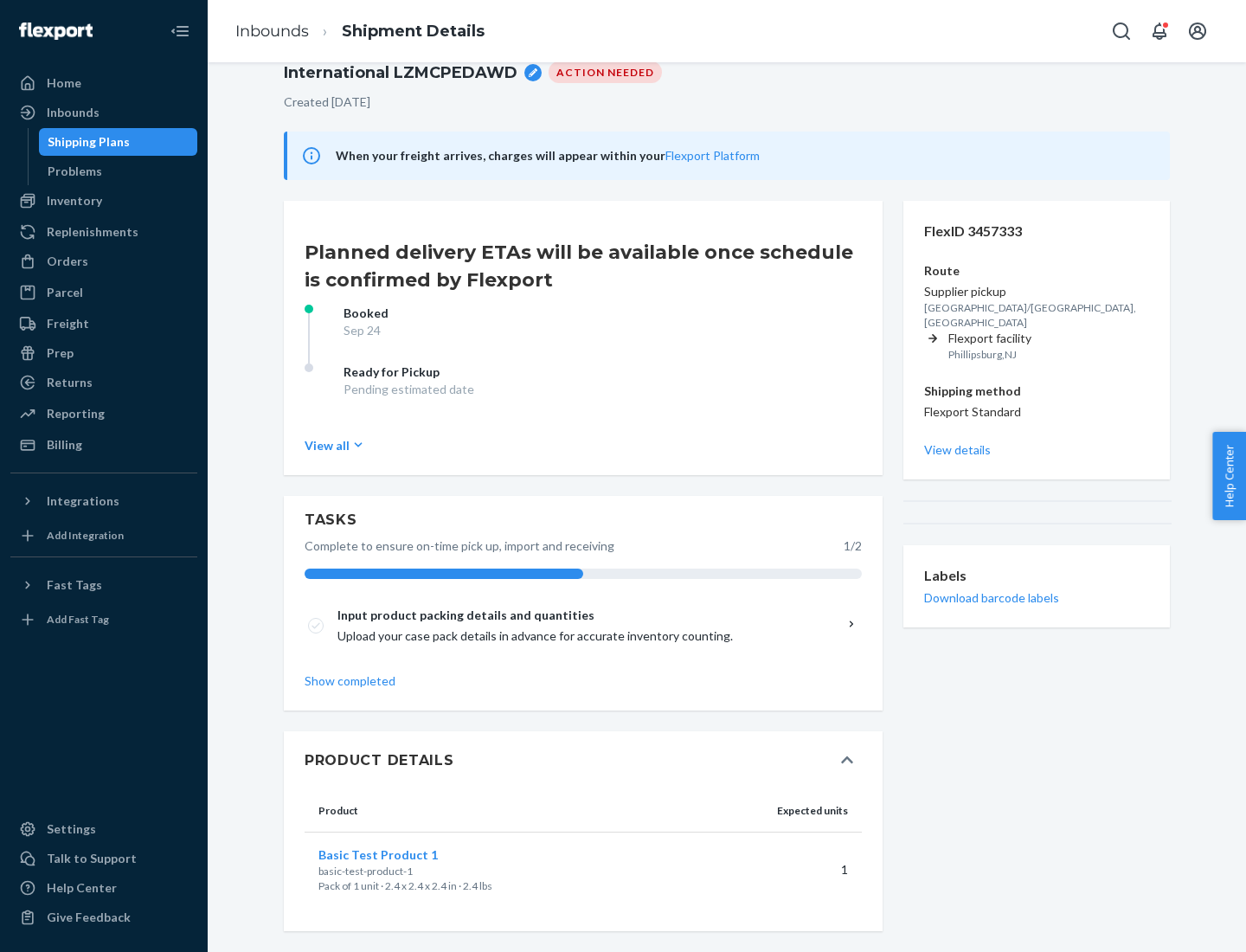
click at [406, 855] on span "Basic Test Product 1" at bounding box center [378, 855] width 120 height 15
